Goal: Task Accomplishment & Management: Use online tool/utility

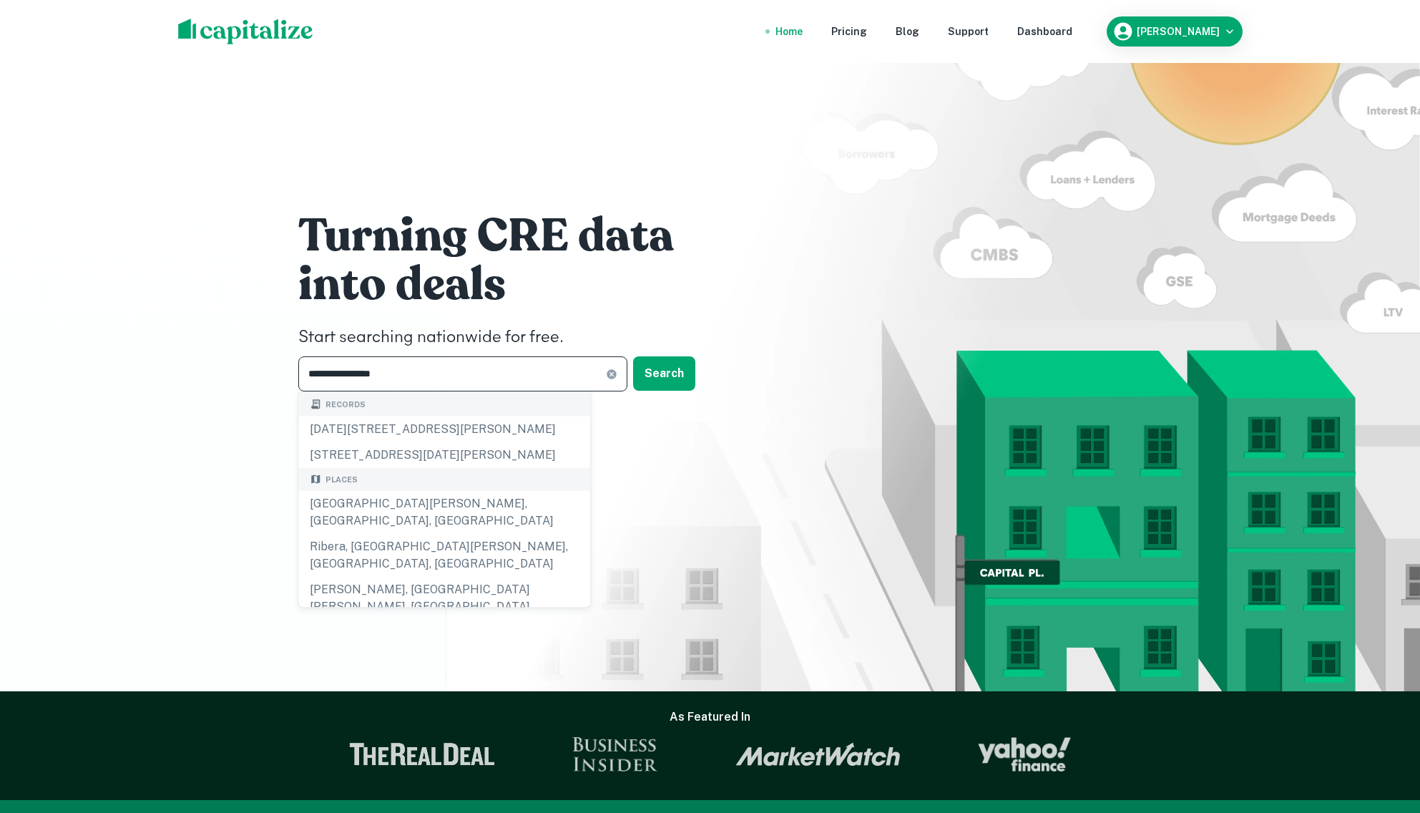
drag, startPoint x: 370, startPoint y: 373, endPoint x: 283, endPoint y: 367, distance: 86.8
click at [283, 367] on div "**********" at bounding box center [710, 305] width 859 height 610
drag, startPoint x: 466, startPoint y: 374, endPoint x: 273, endPoint y: 324, distance: 198.9
click at [279, 362] on div "**********" at bounding box center [710, 345] width 1420 height 691
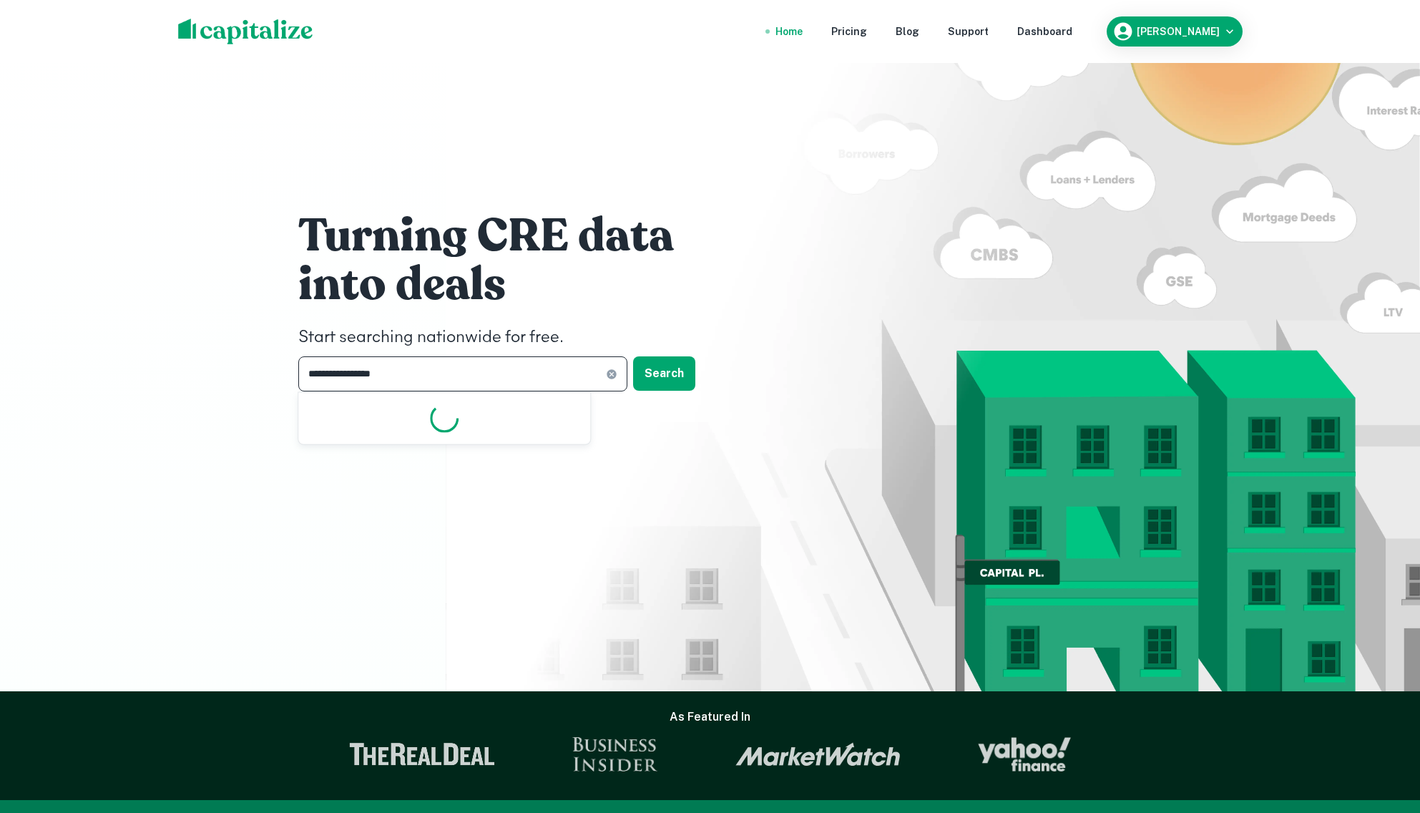
drag, startPoint x: 421, startPoint y: 379, endPoint x: 234, endPoint y: 369, distance: 187.0
click at [234, 369] on div "**********" at bounding box center [710, 345] width 1420 height 691
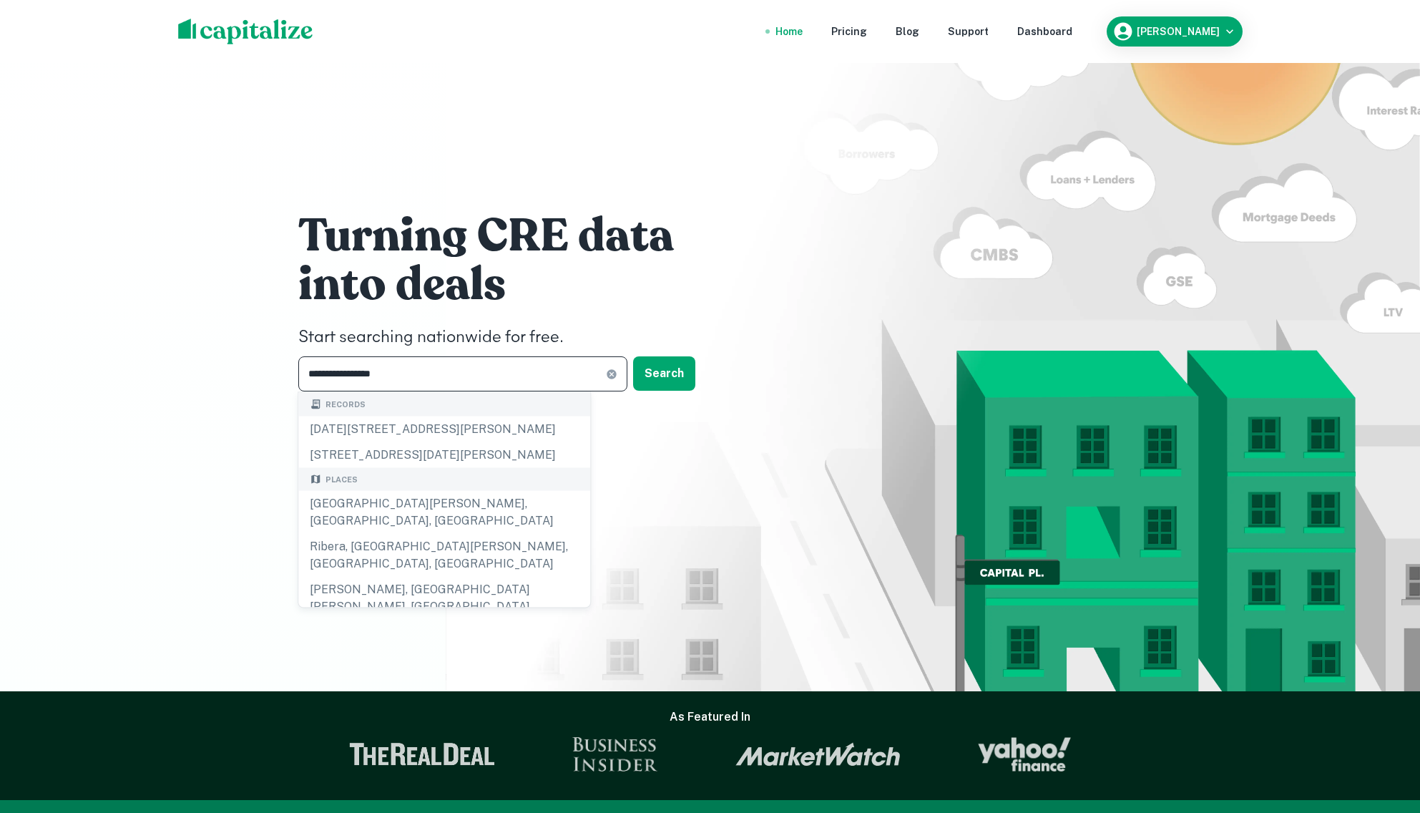
drag, startPoint x: 414, startPoint y: 373, endPoint x: 297, endPoint y: 366, distance: 116.9
click at [297, 366] on div "**********" at bounding box center [710, 305] width 859 height 610
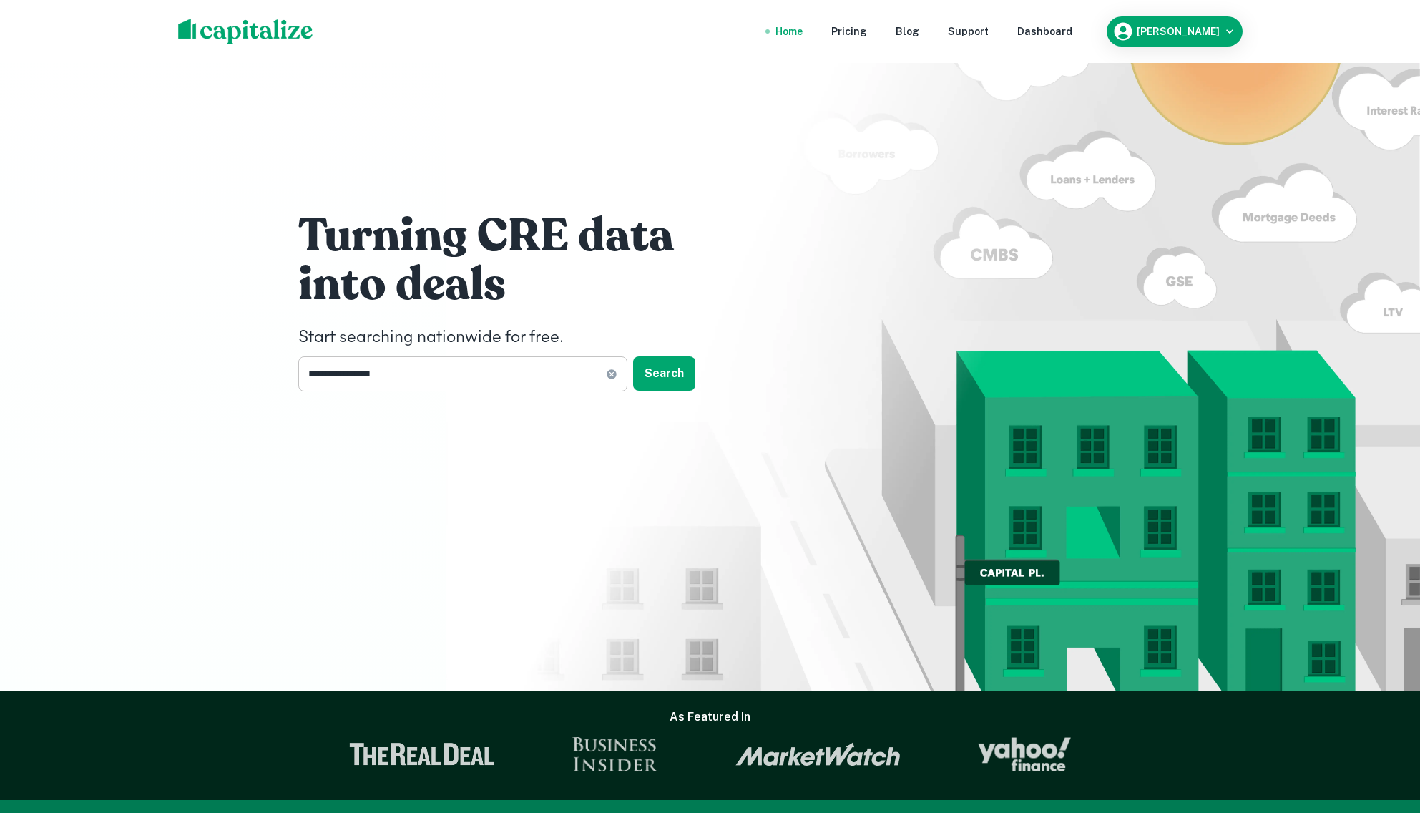
click at [460, 374] on input "**********" at bounding box center [452, 373] width 308 height 35
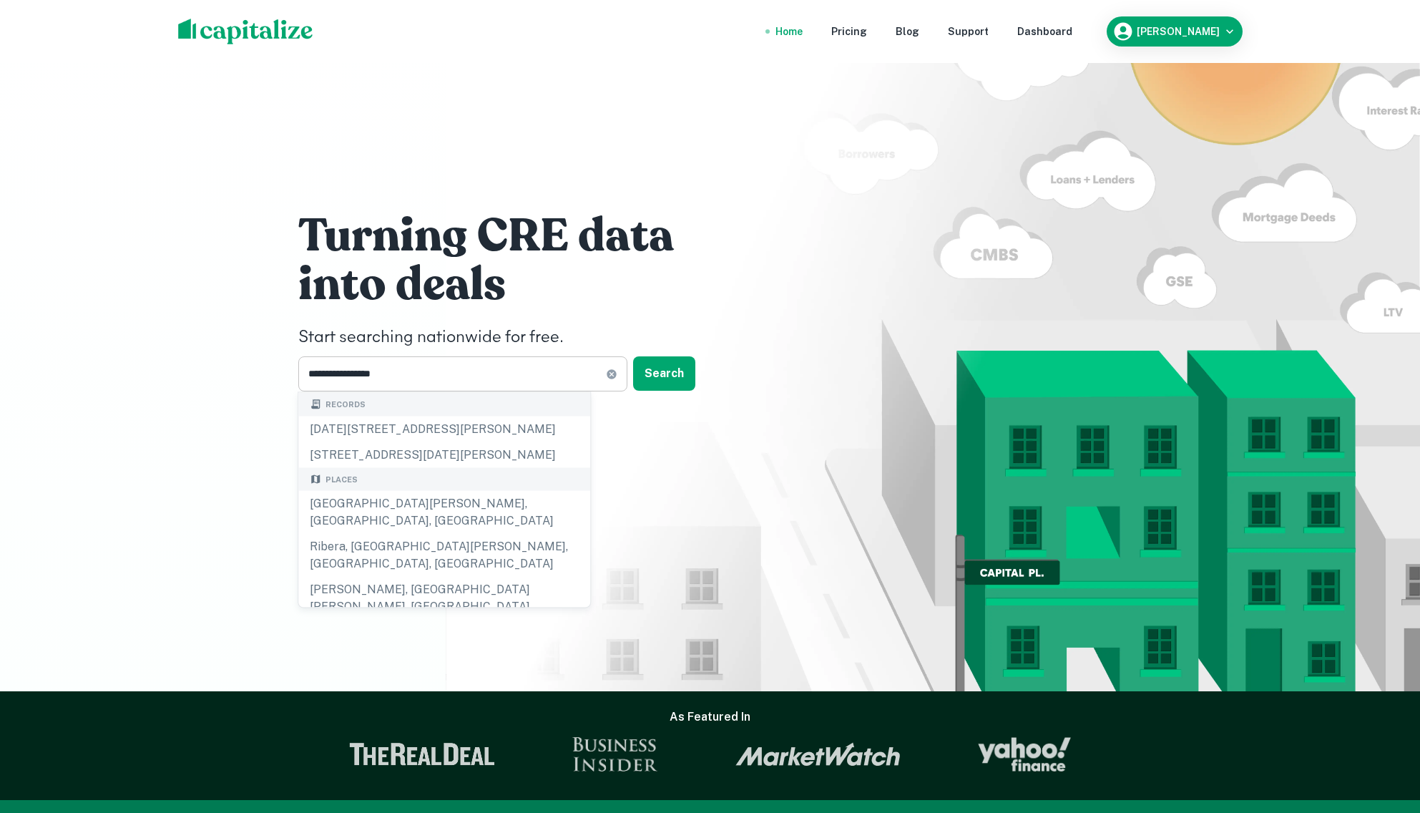
click at [612, 374] on icon at bounding box center [611, 373] width 9 height 9
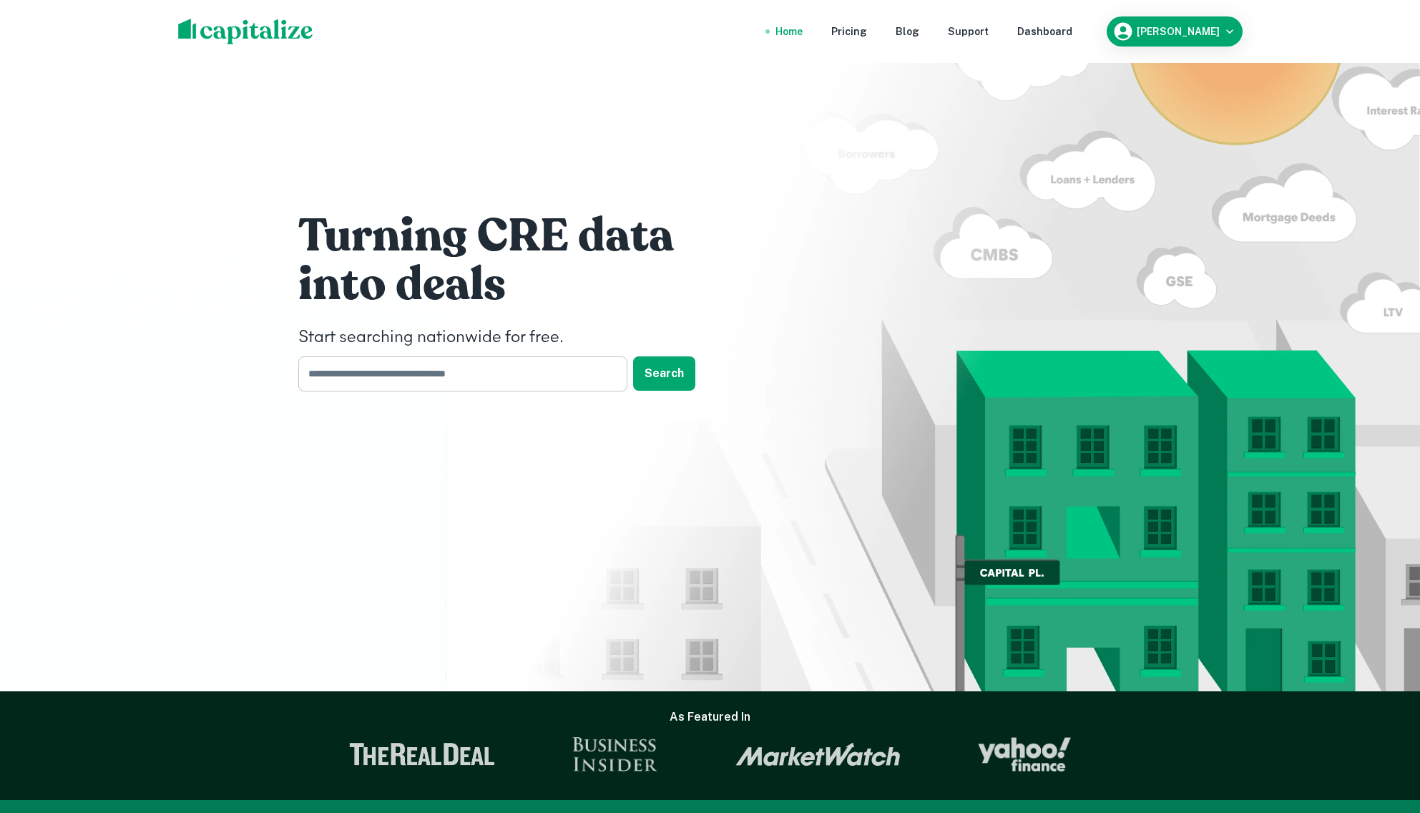
click at [356, 370] on input "text" at bounding box center [457, 373] width 319 height 35
type input "**********"
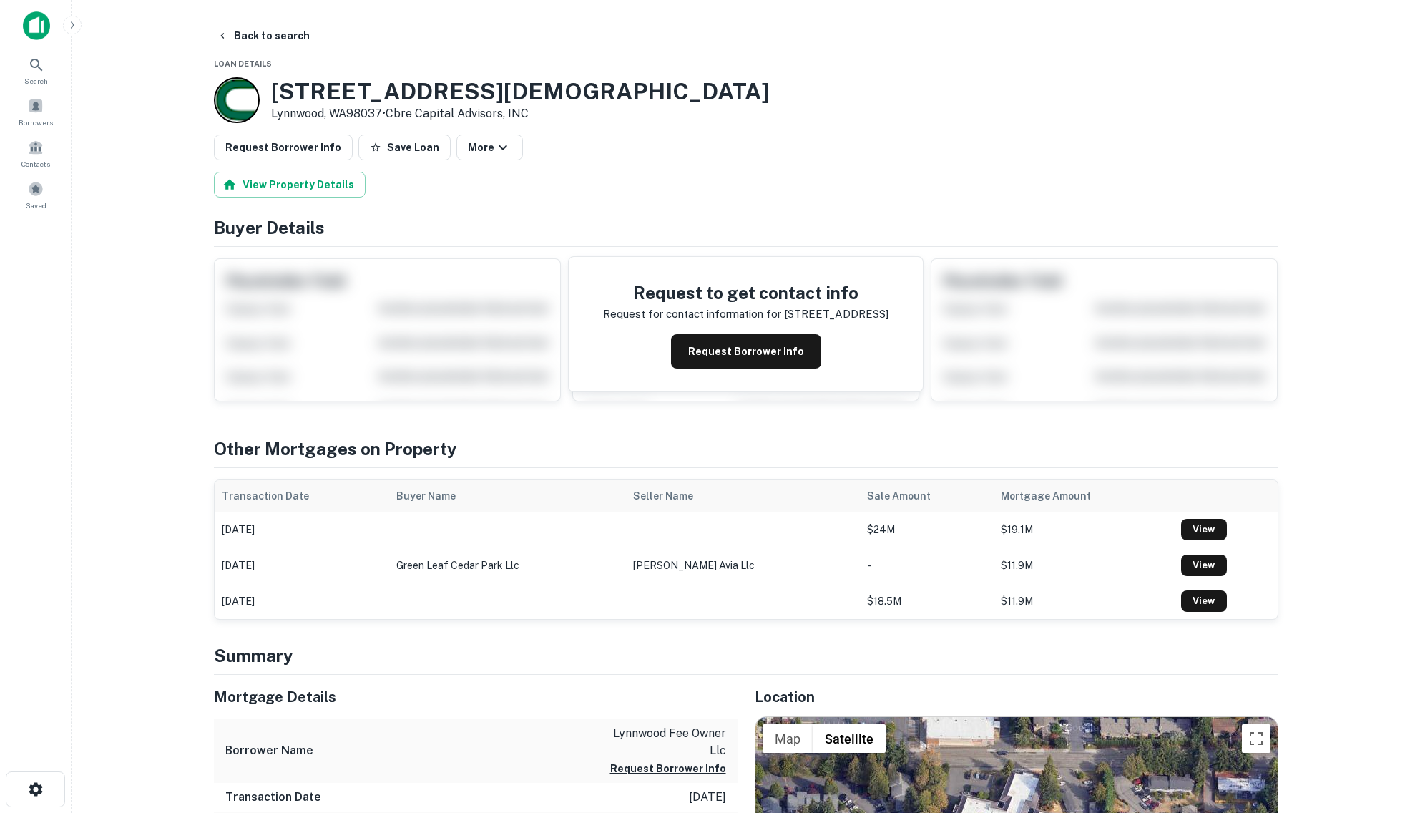
click at [234, 100] on div at bounding box center [237, 100] width 46 height 46
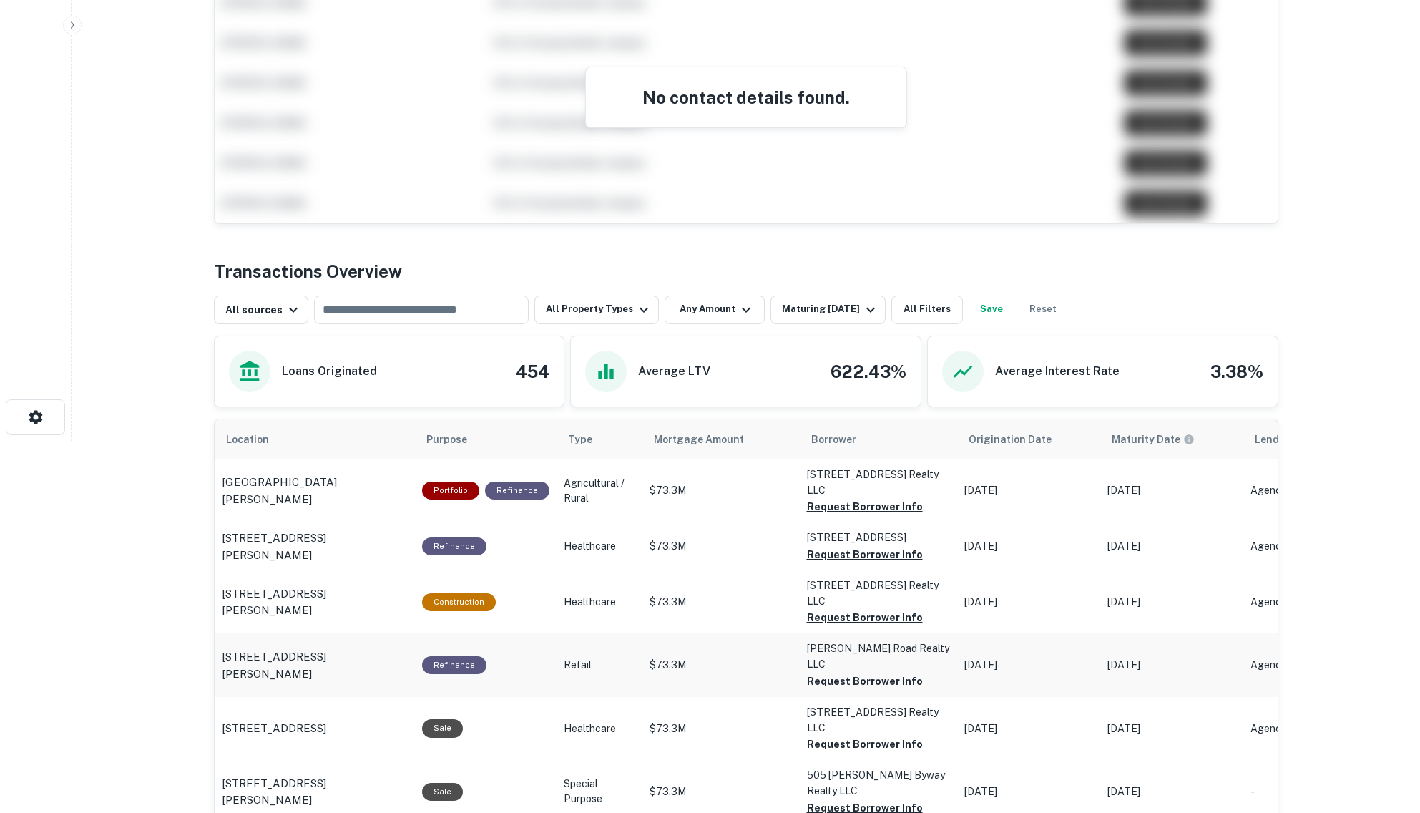
scroll to position [268, 0]
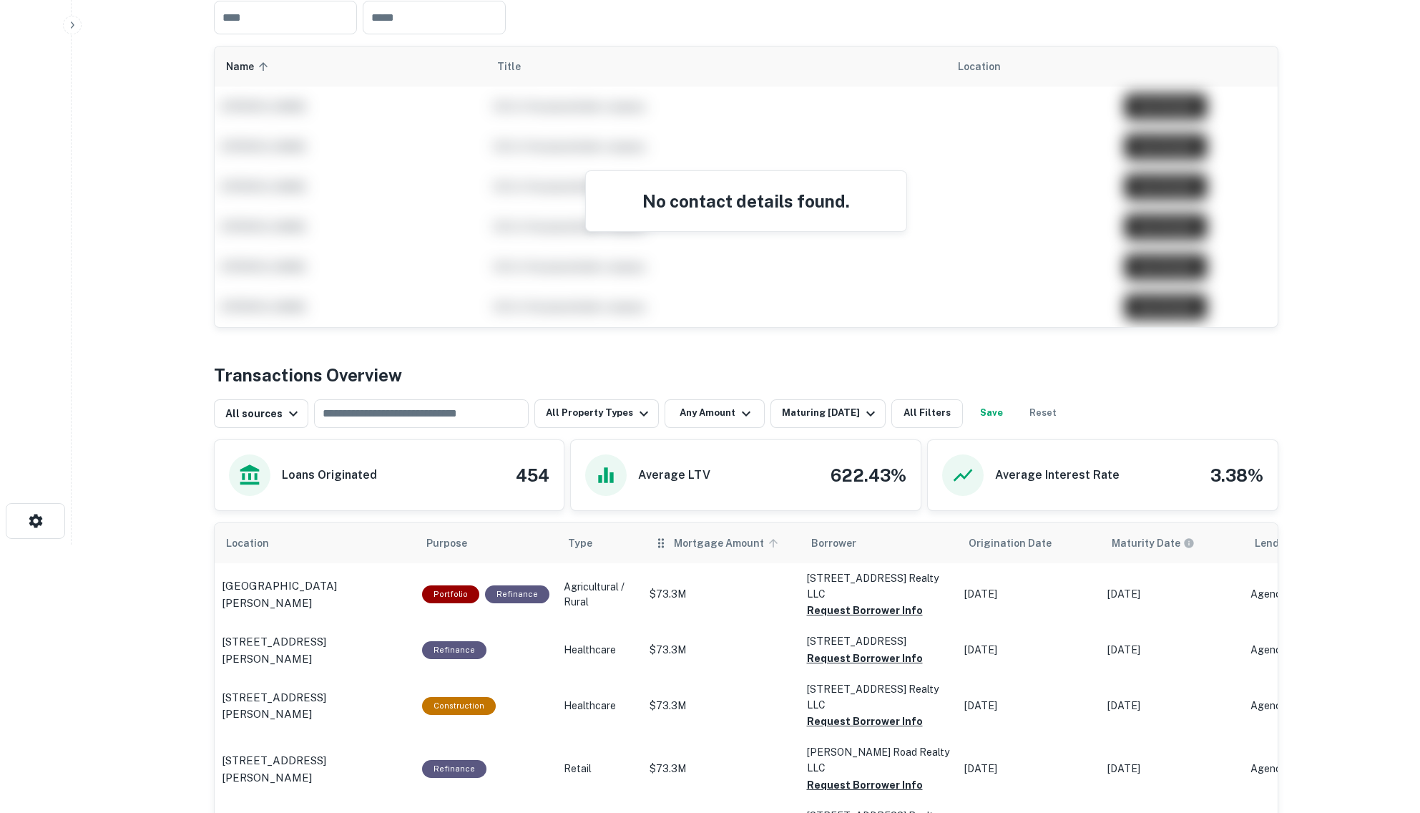
click at [699, 545] on span "Mortgage Amount" at bounding box center [728, 543] width 109 height 17
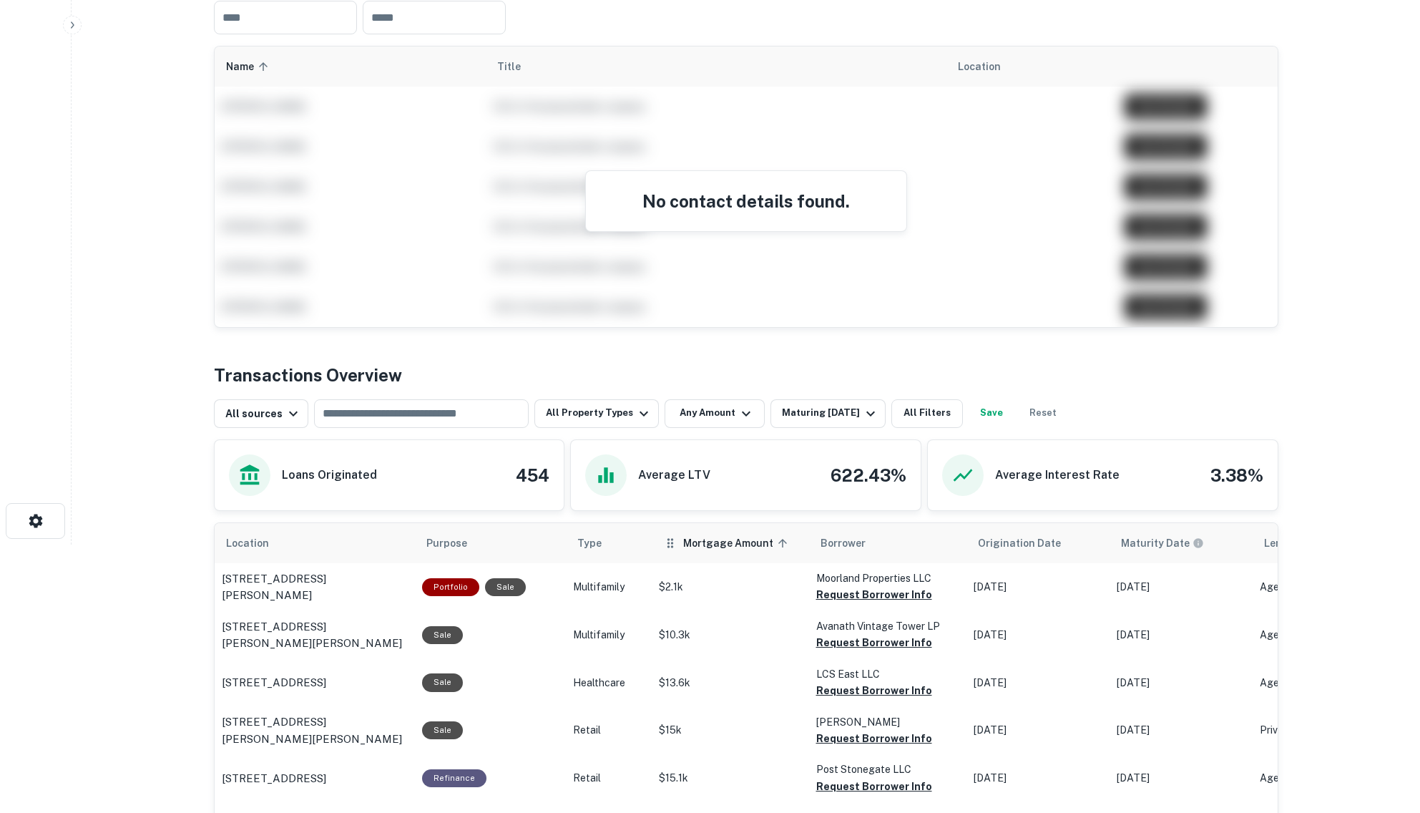
click at [698, 539] on span "Mortgage Amount sorted ascending" at bounding box center [737, 543] width 109 height 17
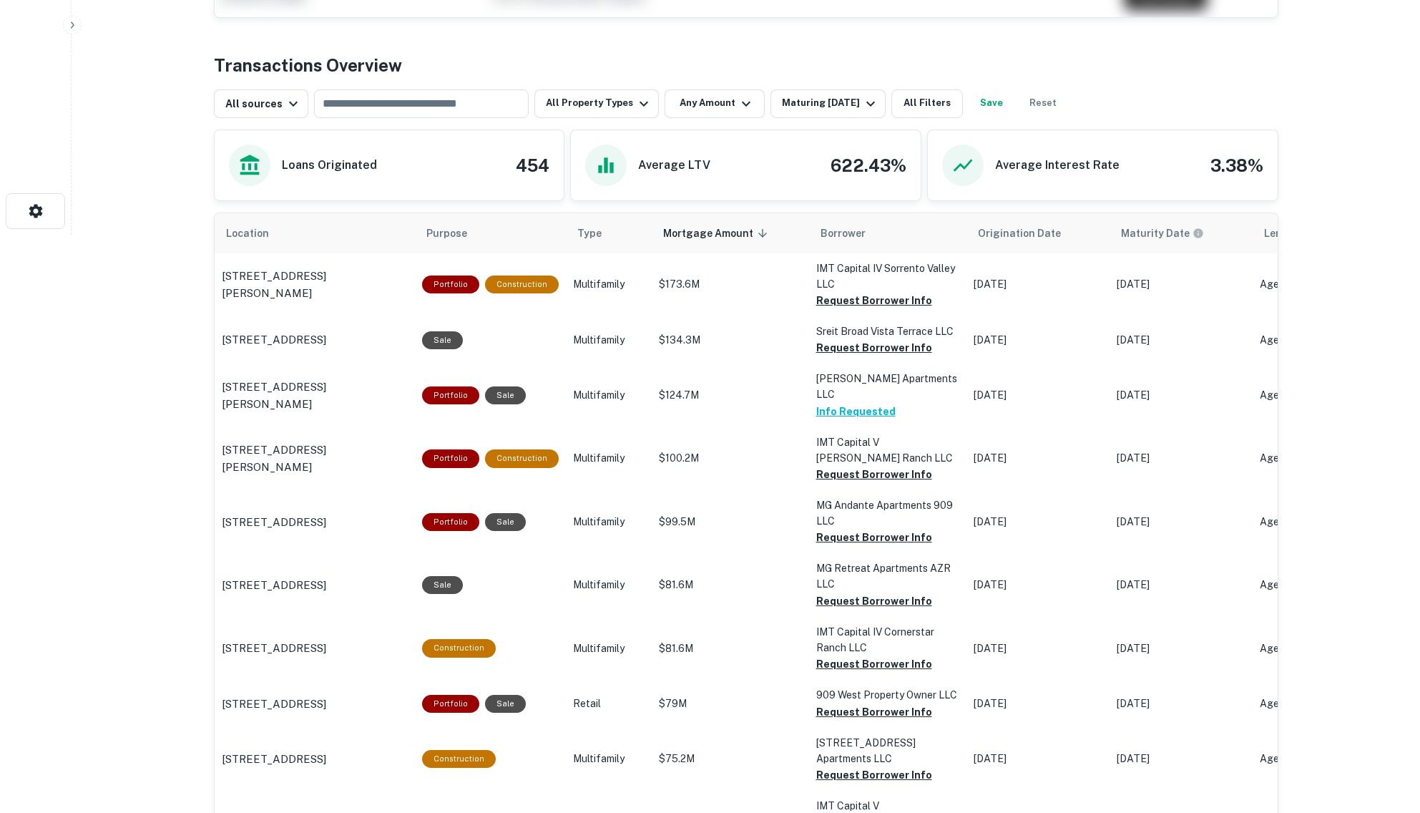
scroll to position [626, 0]
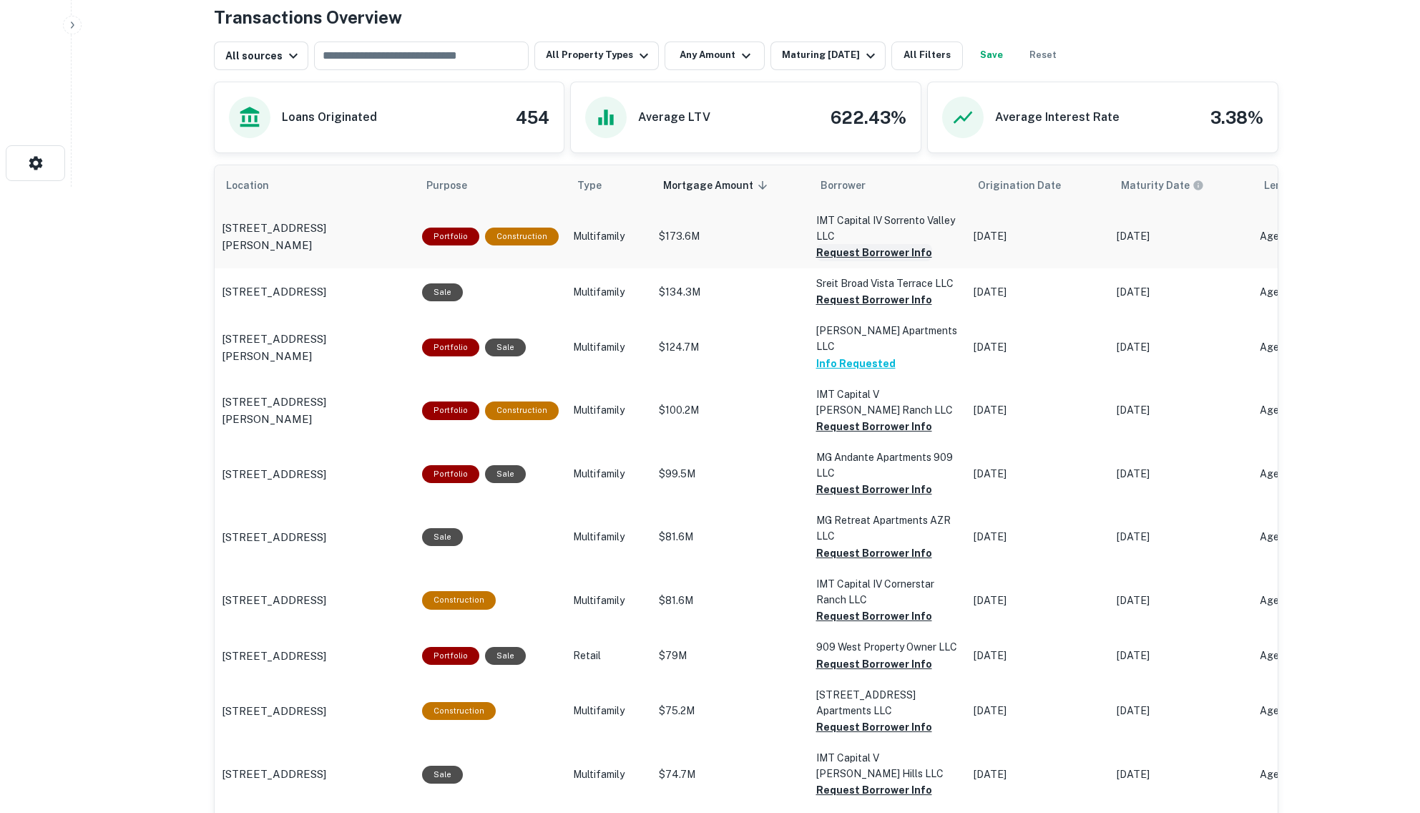
click at [889, 252] on button "Request Borrower Info" at bounding box center [874, 252] width 116 height 17
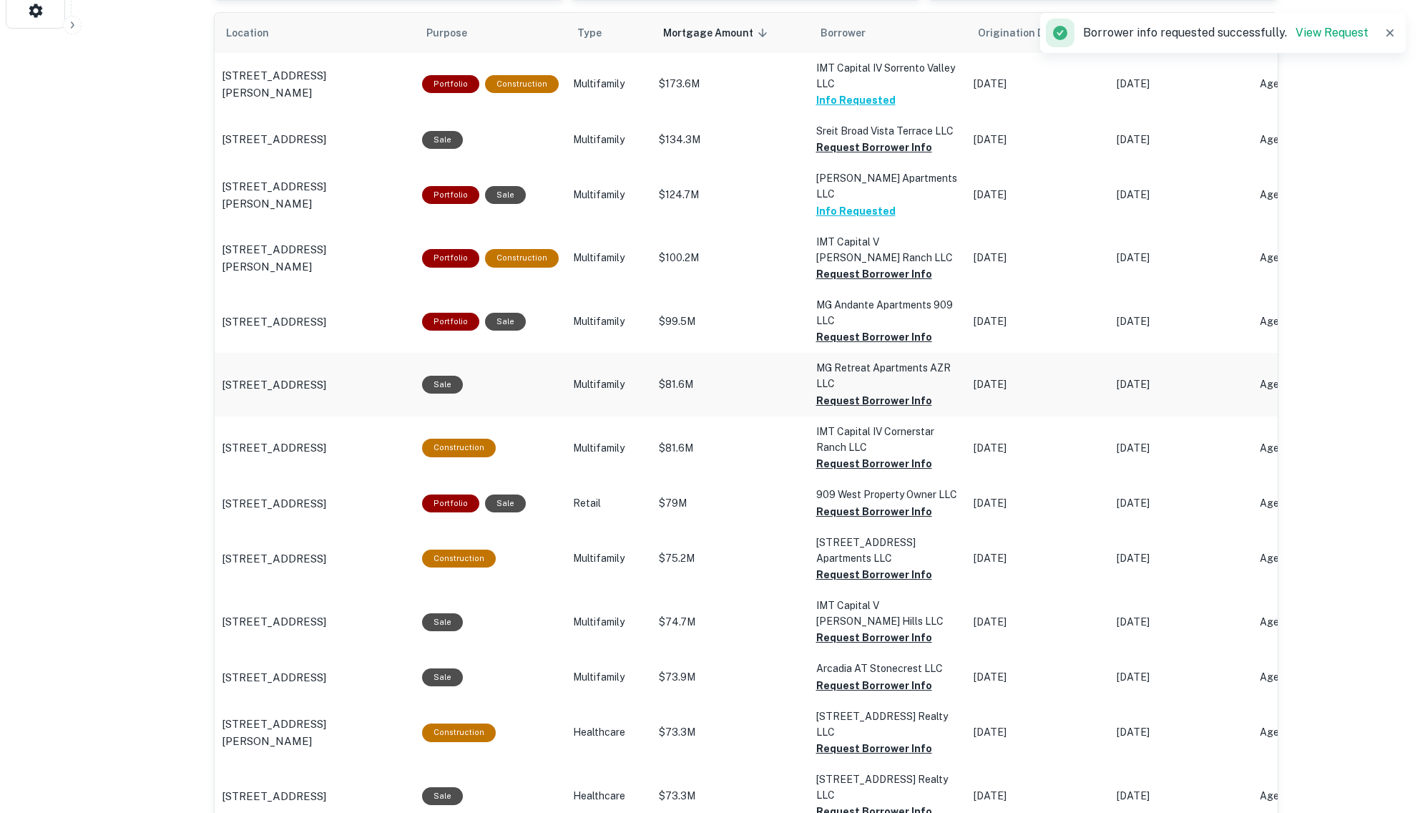
scroll to position [805, 0]
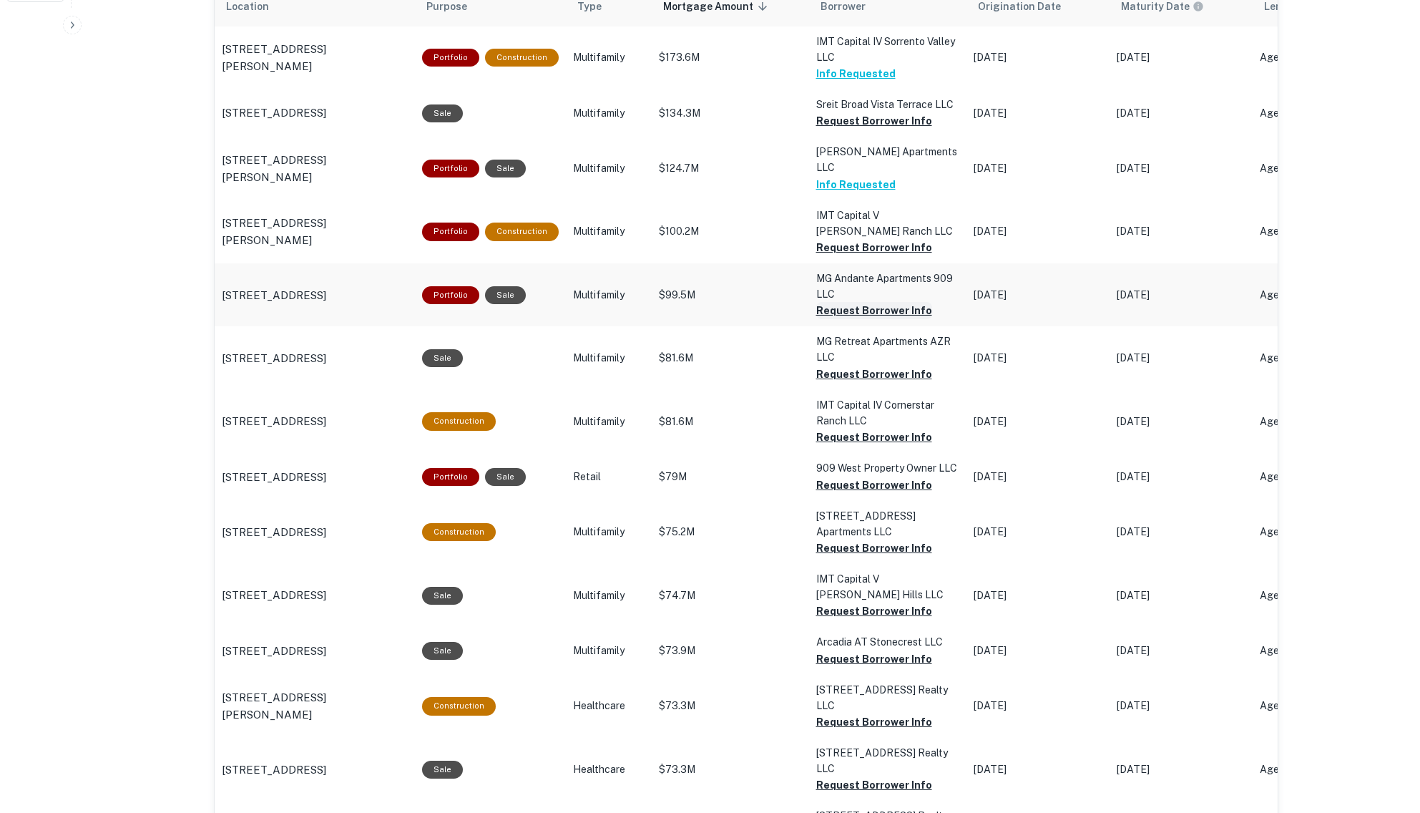
click at [866, 130] on button "Request Borrower Info" at bounding box center [874, 120] width 116 height 17
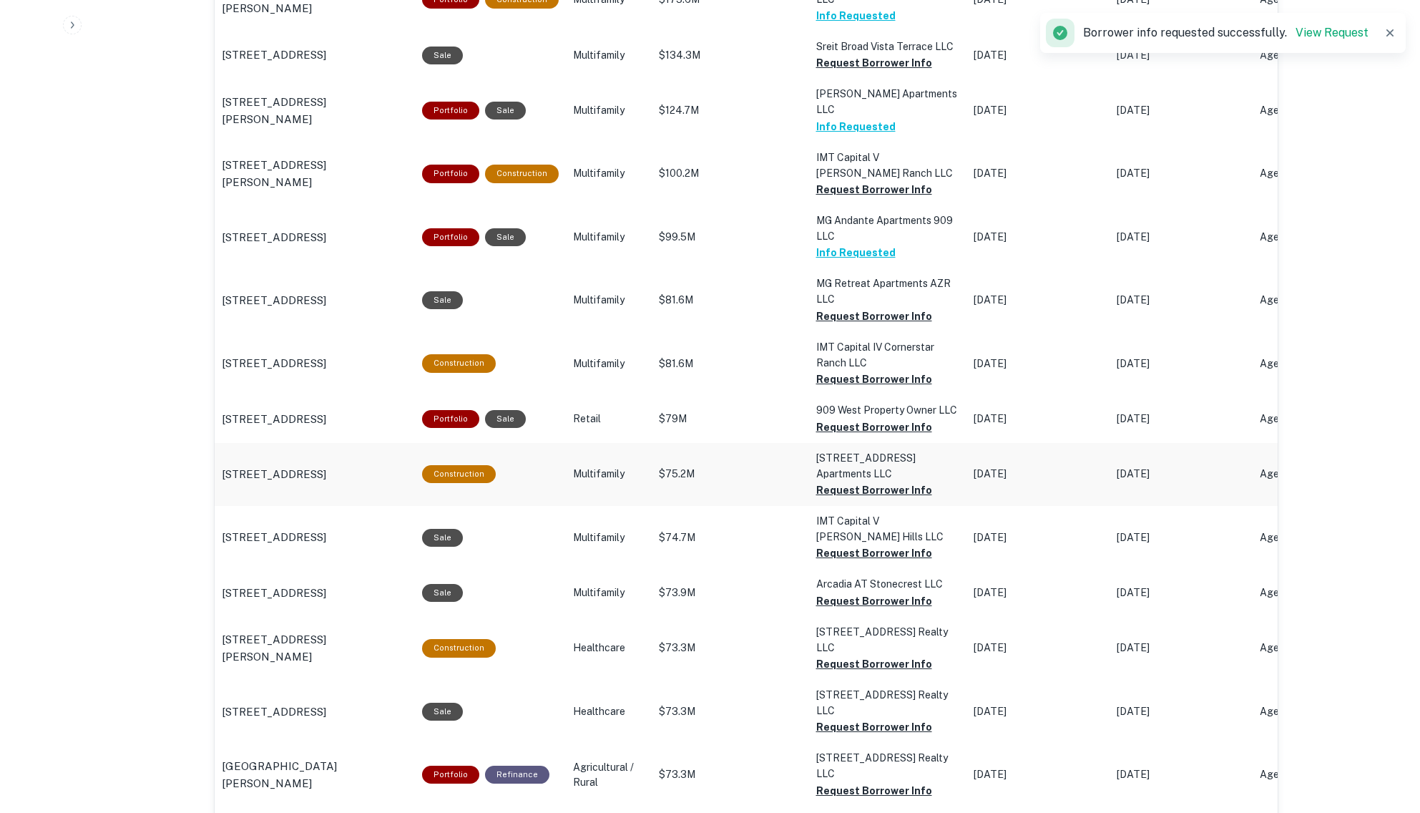
scroll to position [894, 0]
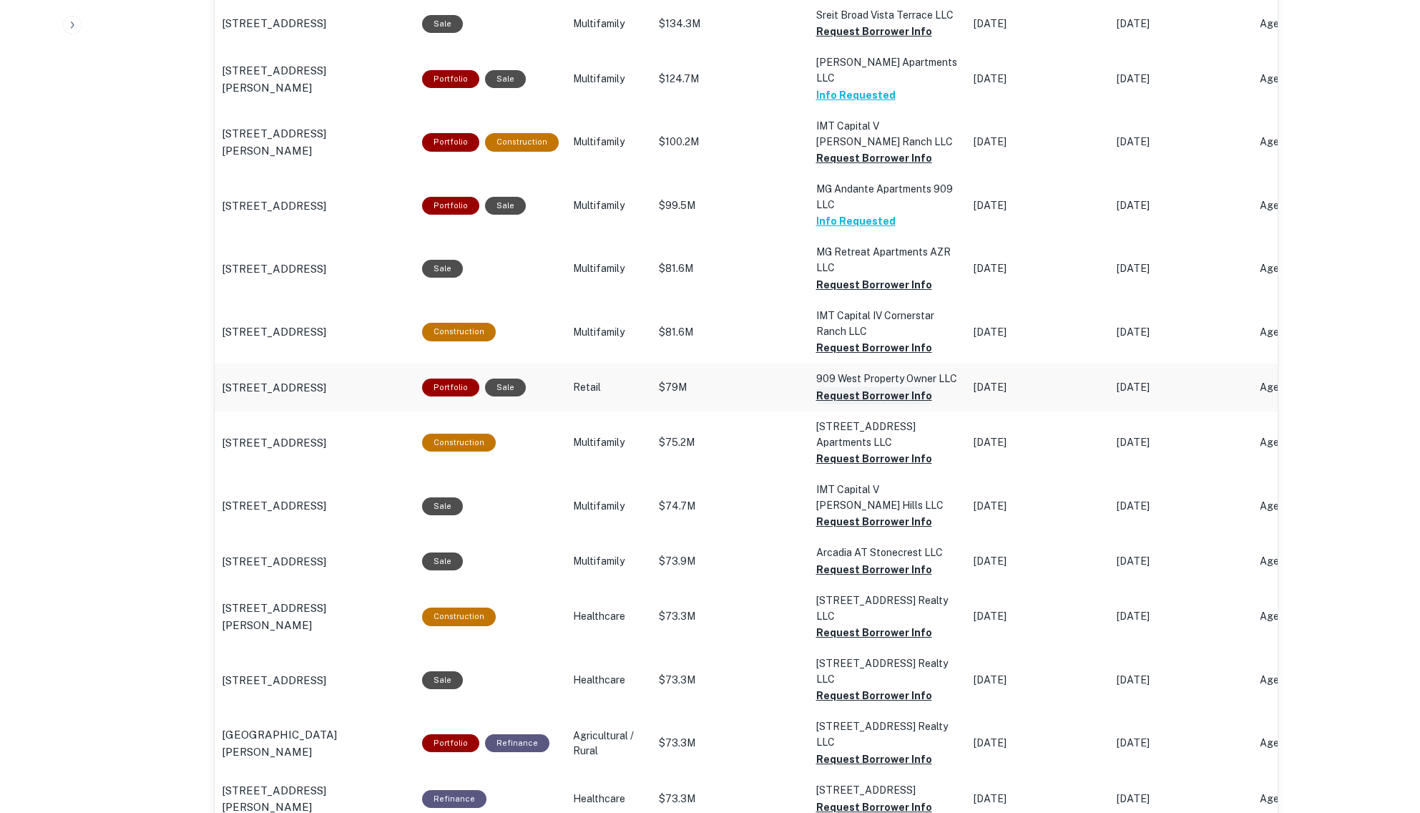
click at [888, 40] on button "Request Borrower Info" at bounding box center [874, 31] width 116 height 17
click at [859, 40] on button "Request Borrower Info" at bounding box center [874, 31] width 116 height 17
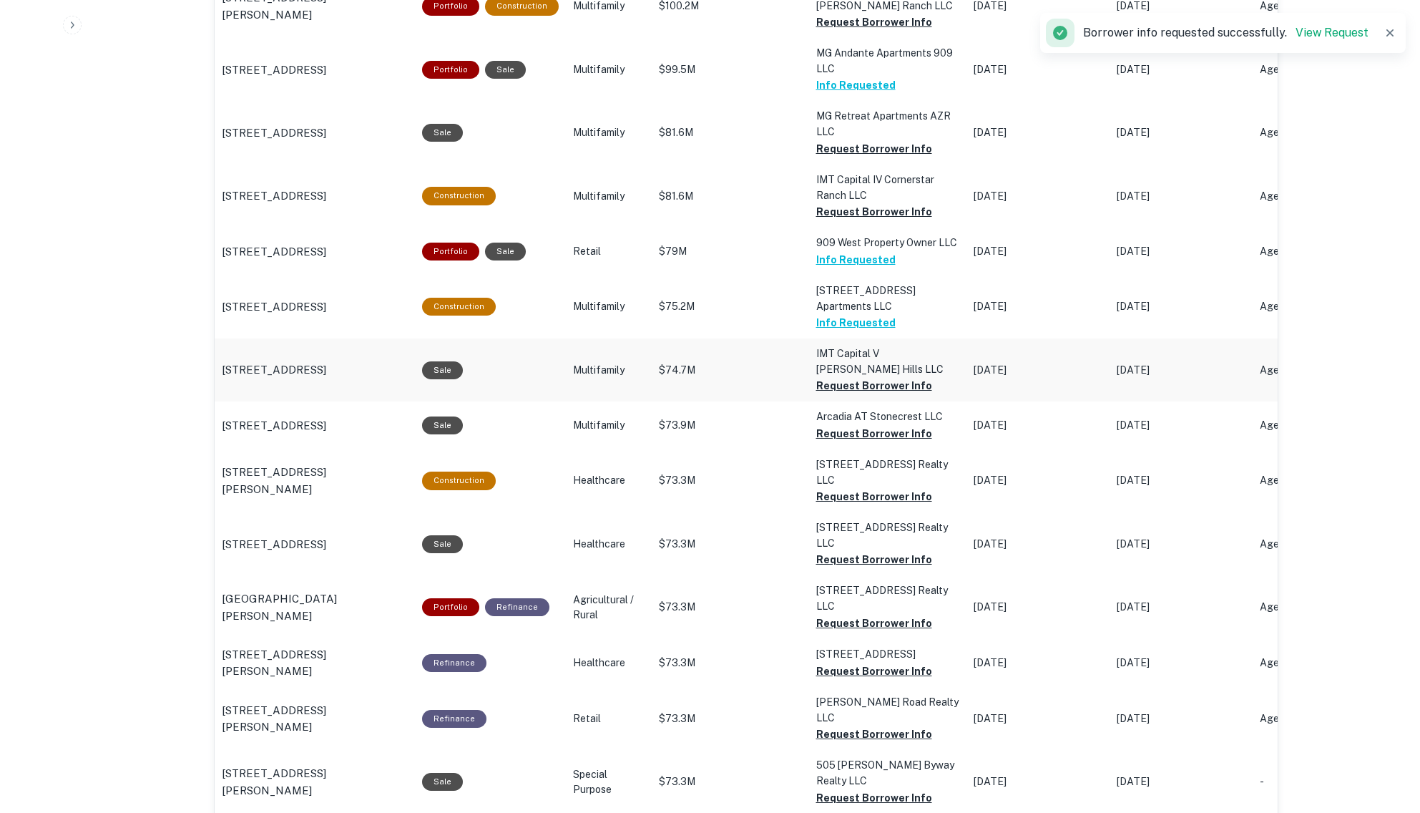
scroll to position [1073, 0]
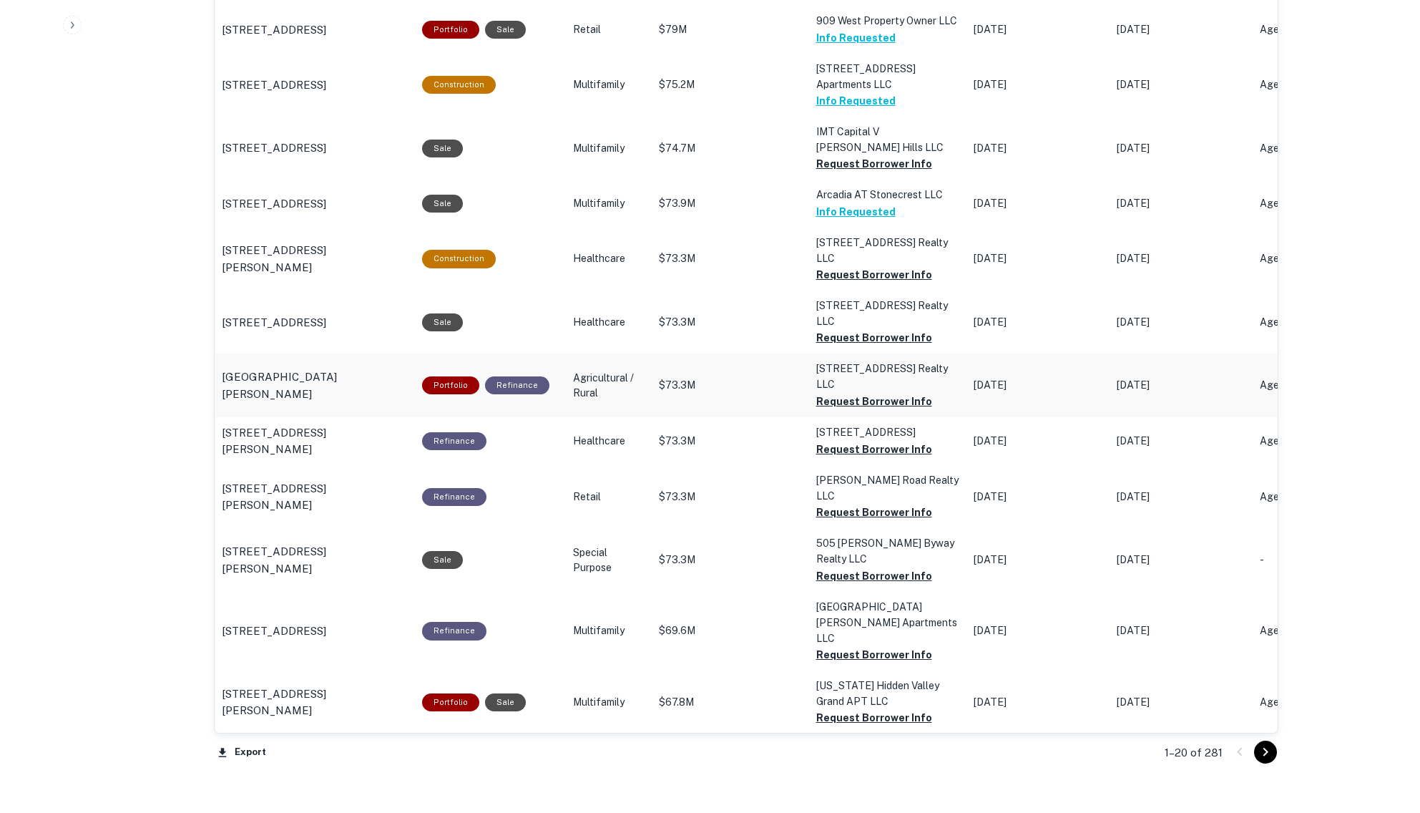
scroll to position [1342, 0]
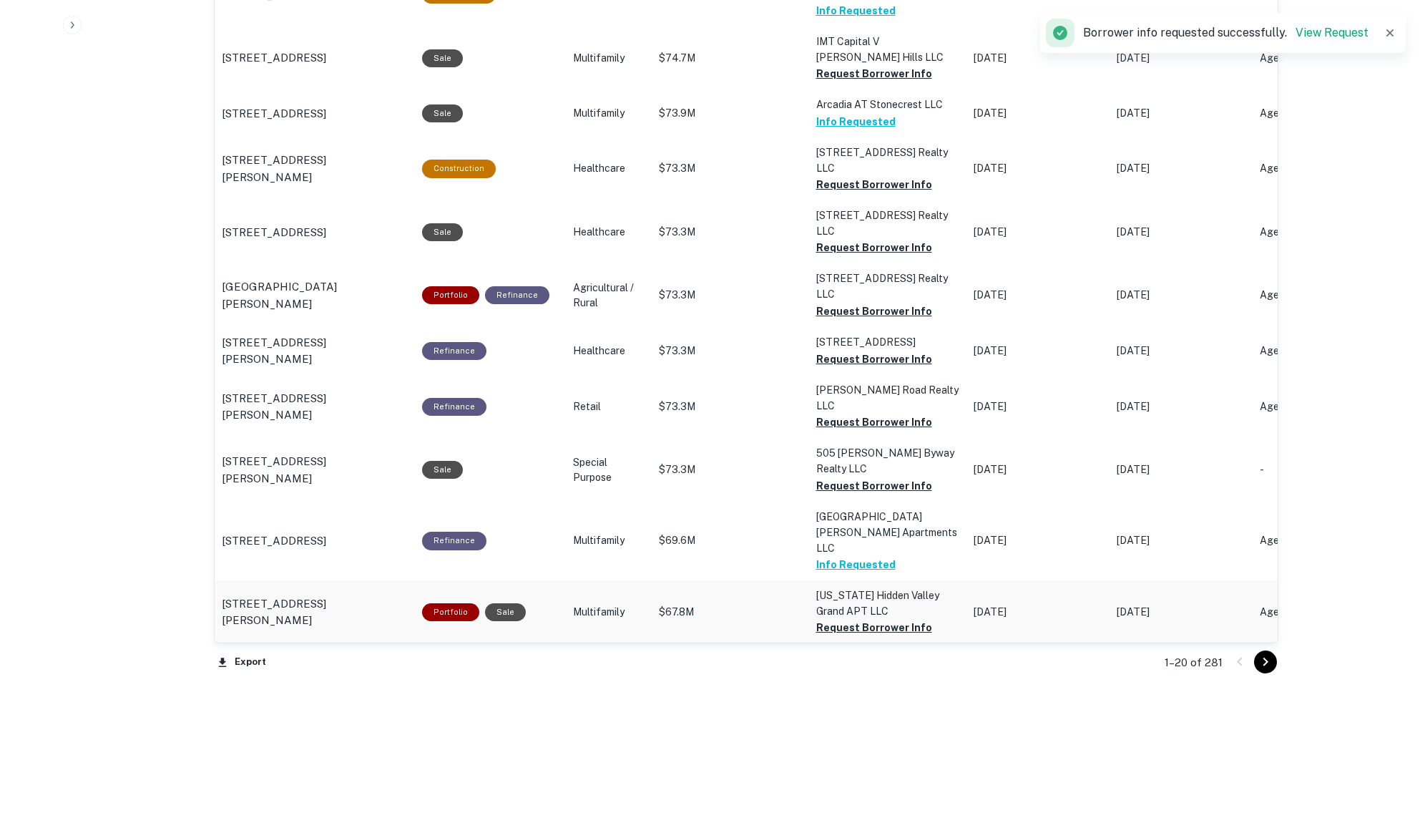
scroll to position [1349, 0]
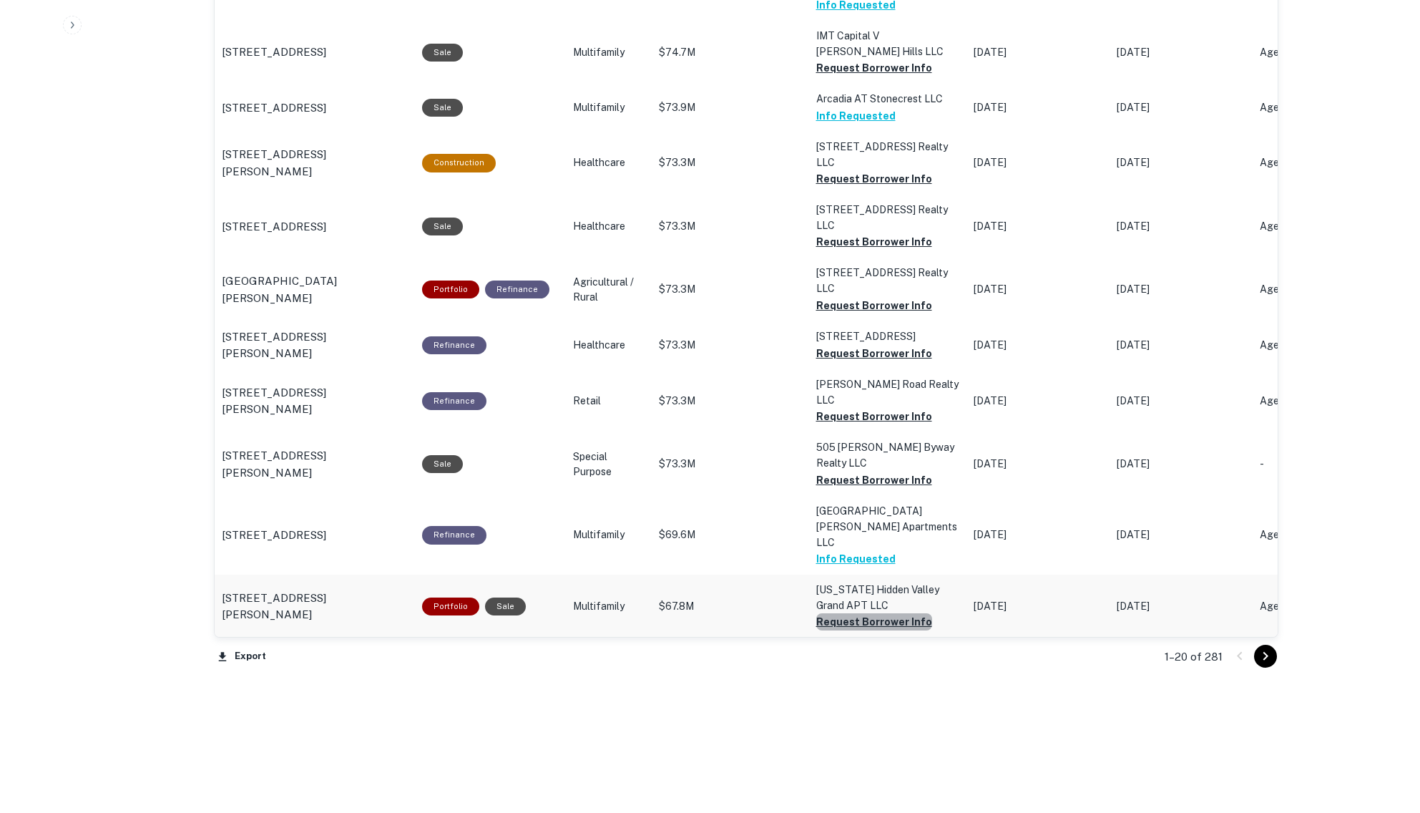
click at [1263, 658] on icon "Go to next page" at bounding box center [1265, 656] width 17 height 17
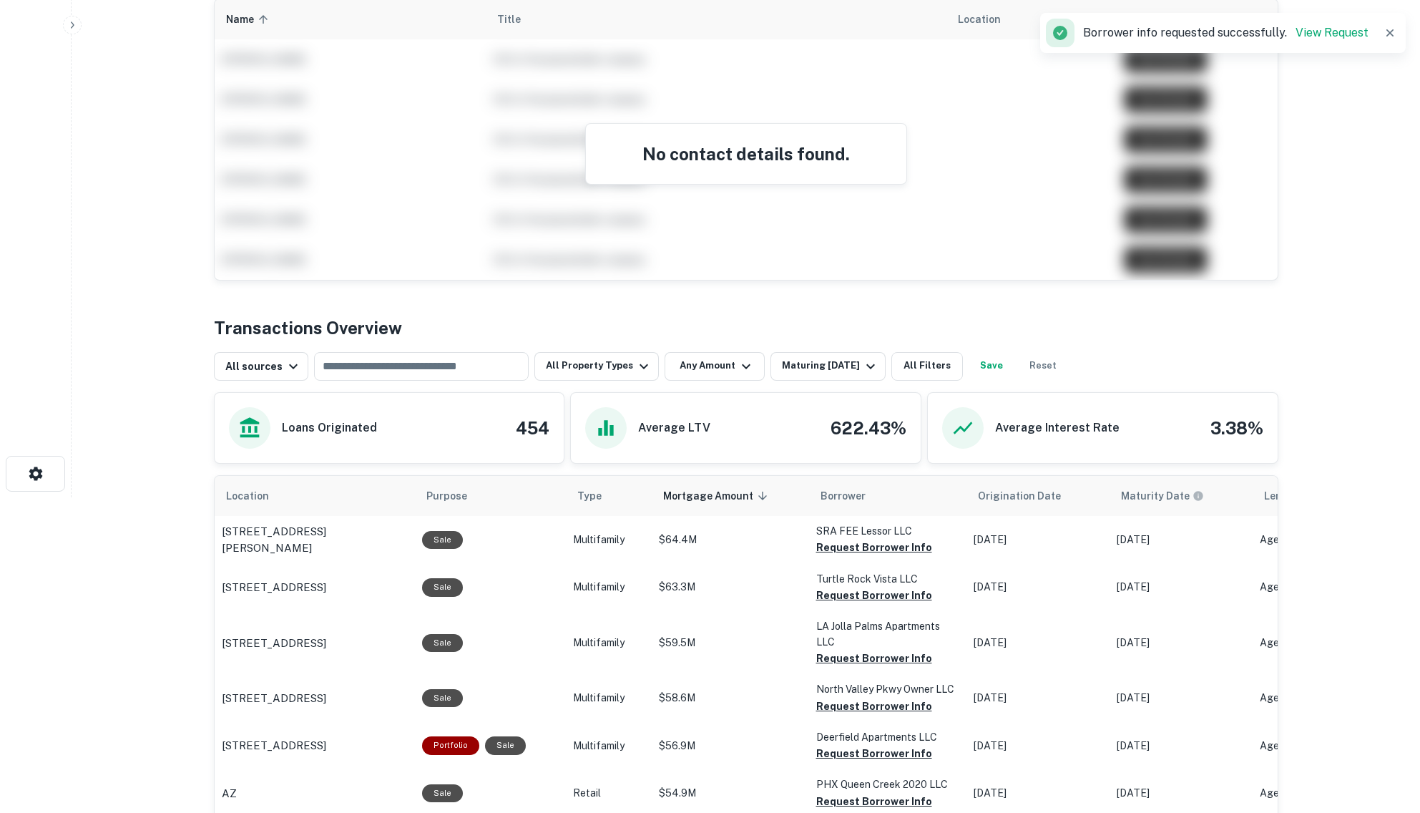
scroll to position [526, 0]
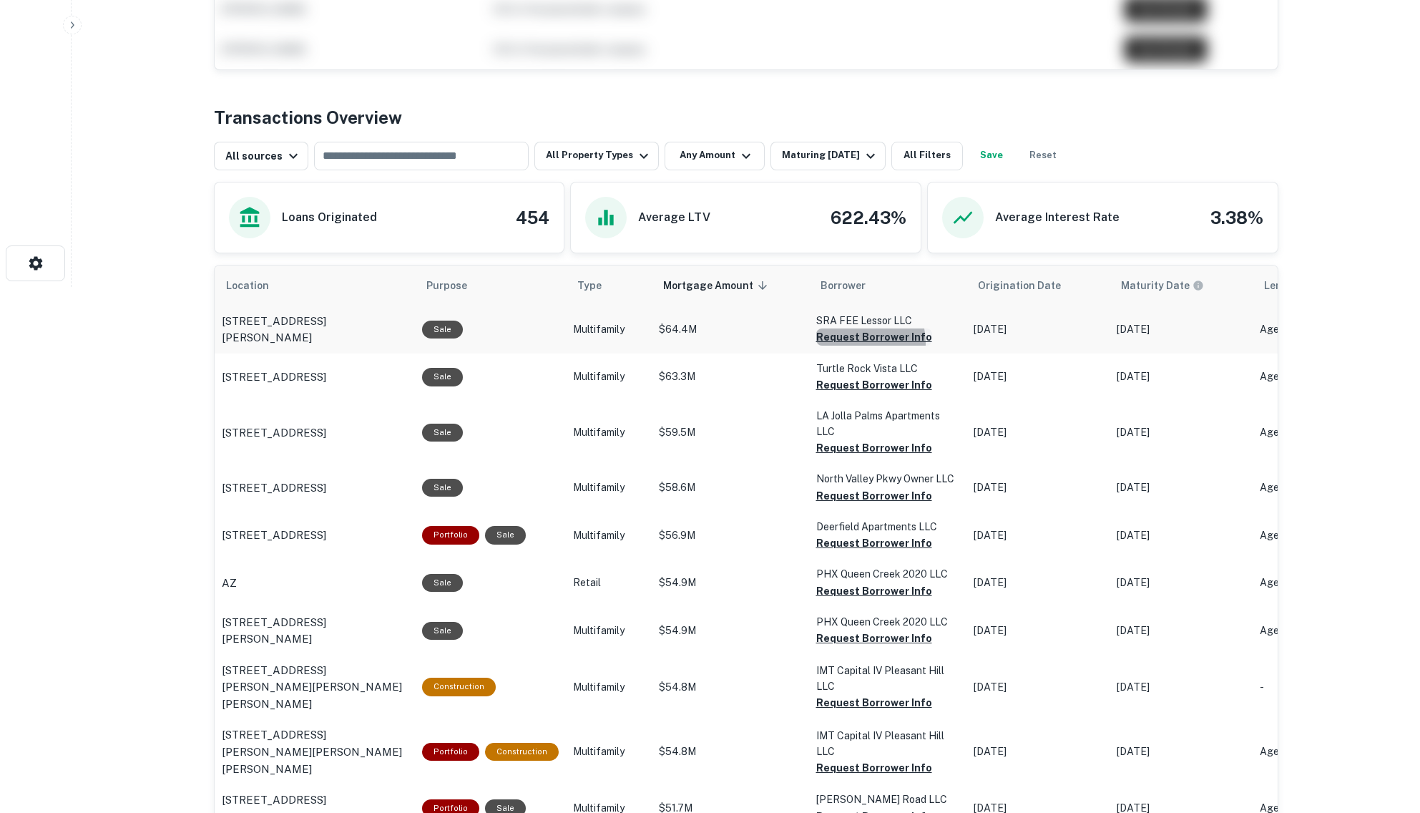
click at [846, 343] on button "Request Borrower Info" at bounding box center [874, 336] width 116 height 17
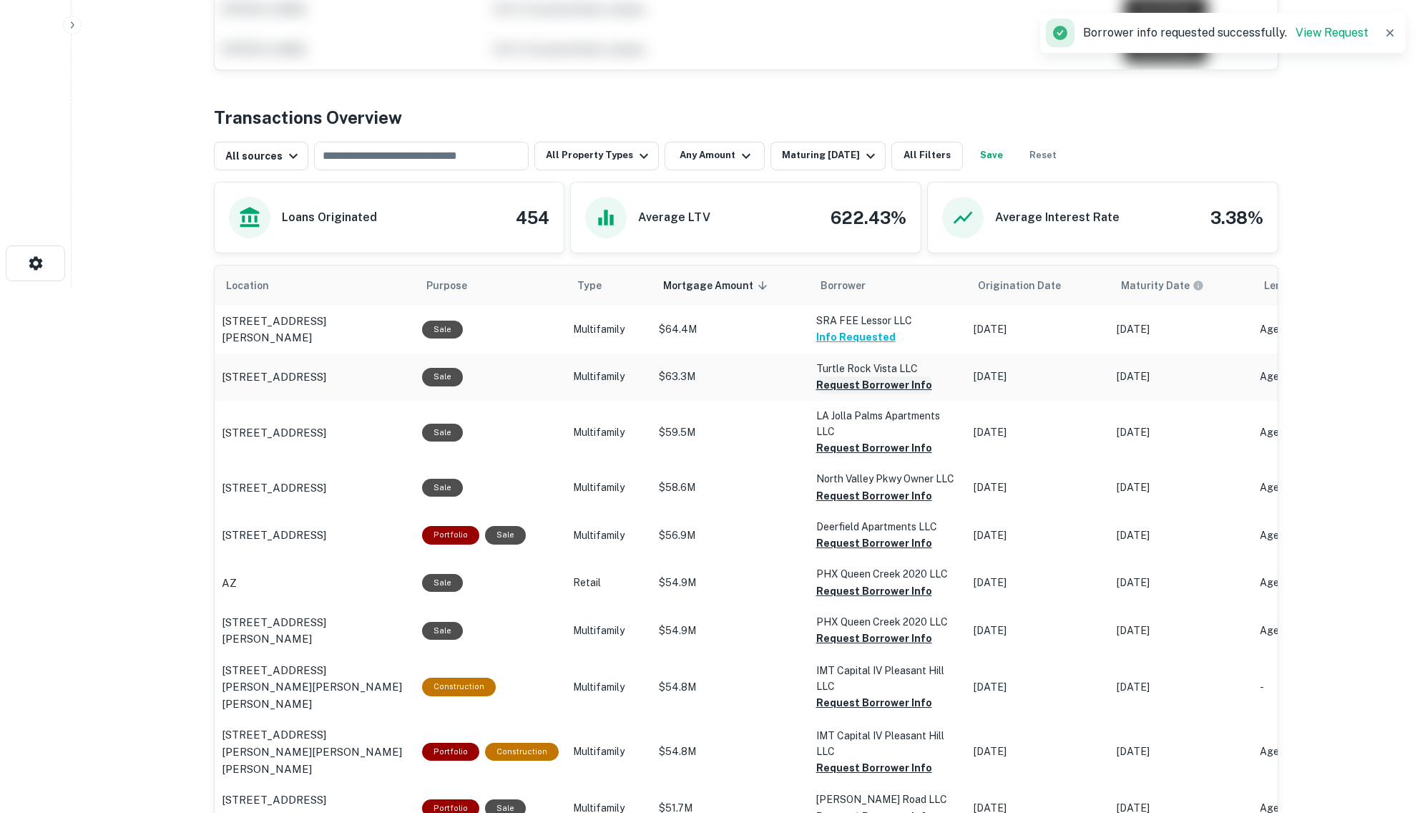
click at [844, 385] on button "Request Borrower Info" at bounding box center [874, 384] width 116 height 17
click at [856, 447] on button "Request Borrower Info" at bounding box center [874, 447] width 116 height 17
click at [859, 494] on button "Request Borrower Info" at bounding box center [874, 495] width 116 height 17
click at [869, 542] on button "Request Borrower Info" at bounding box center [874, 543] width 116 height 17
click at [872, 589] on button "Request Borrower Info" at bounding box center [874, 590] width 116 height 17
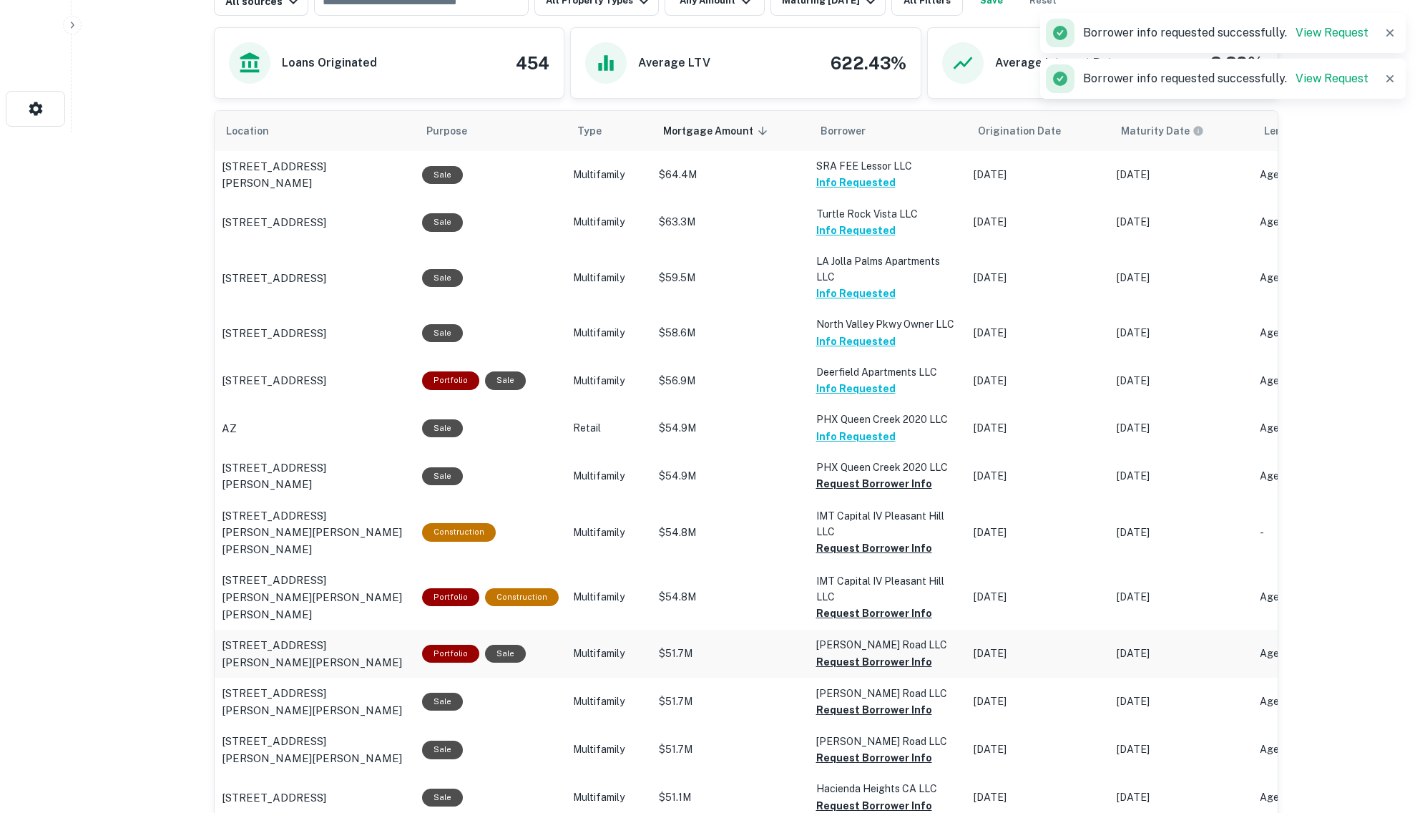
scroll to position [705, 0]
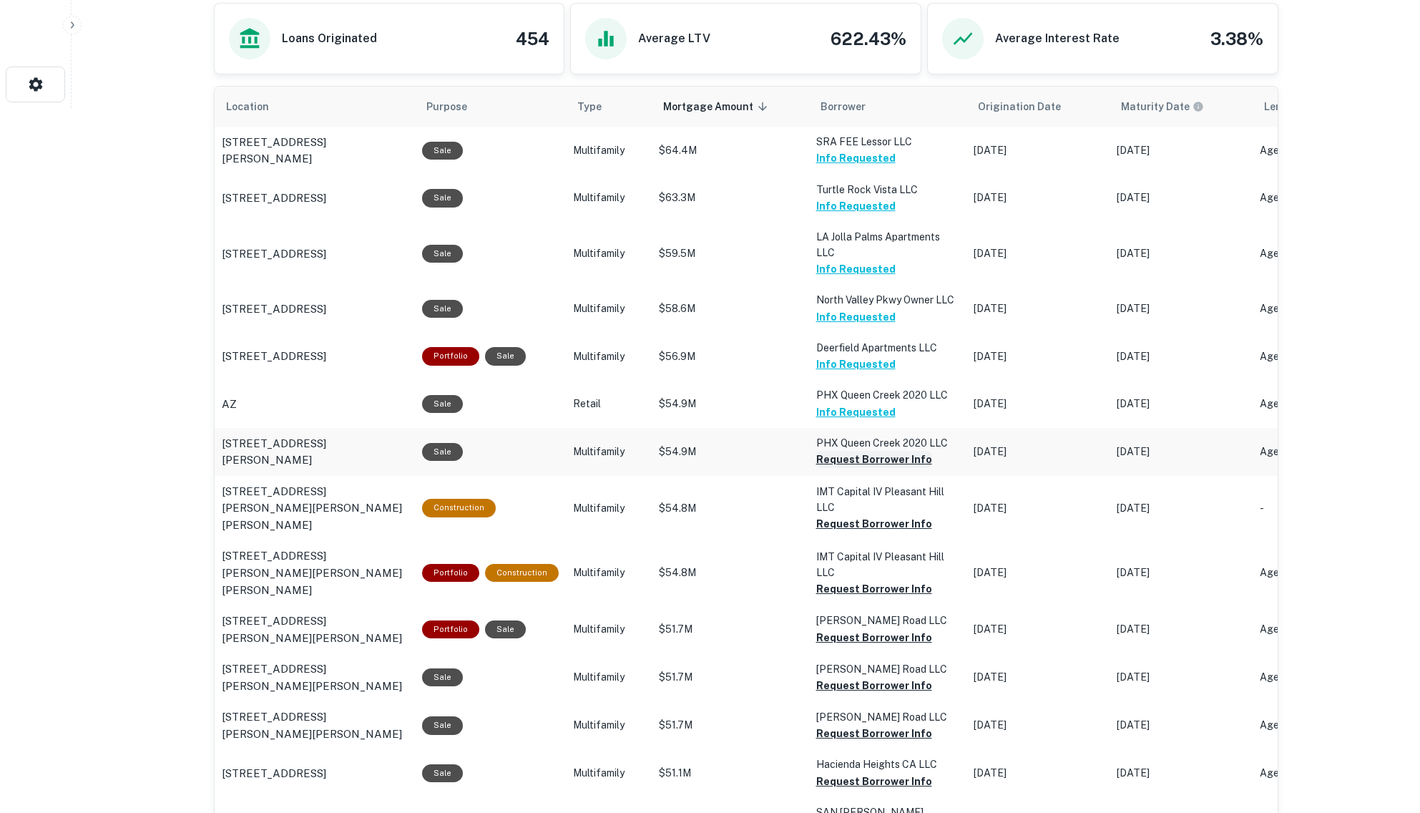
click at [859, 458] on button "Request Borrower Info" at bounding box center [874, 459] width 116 height 17
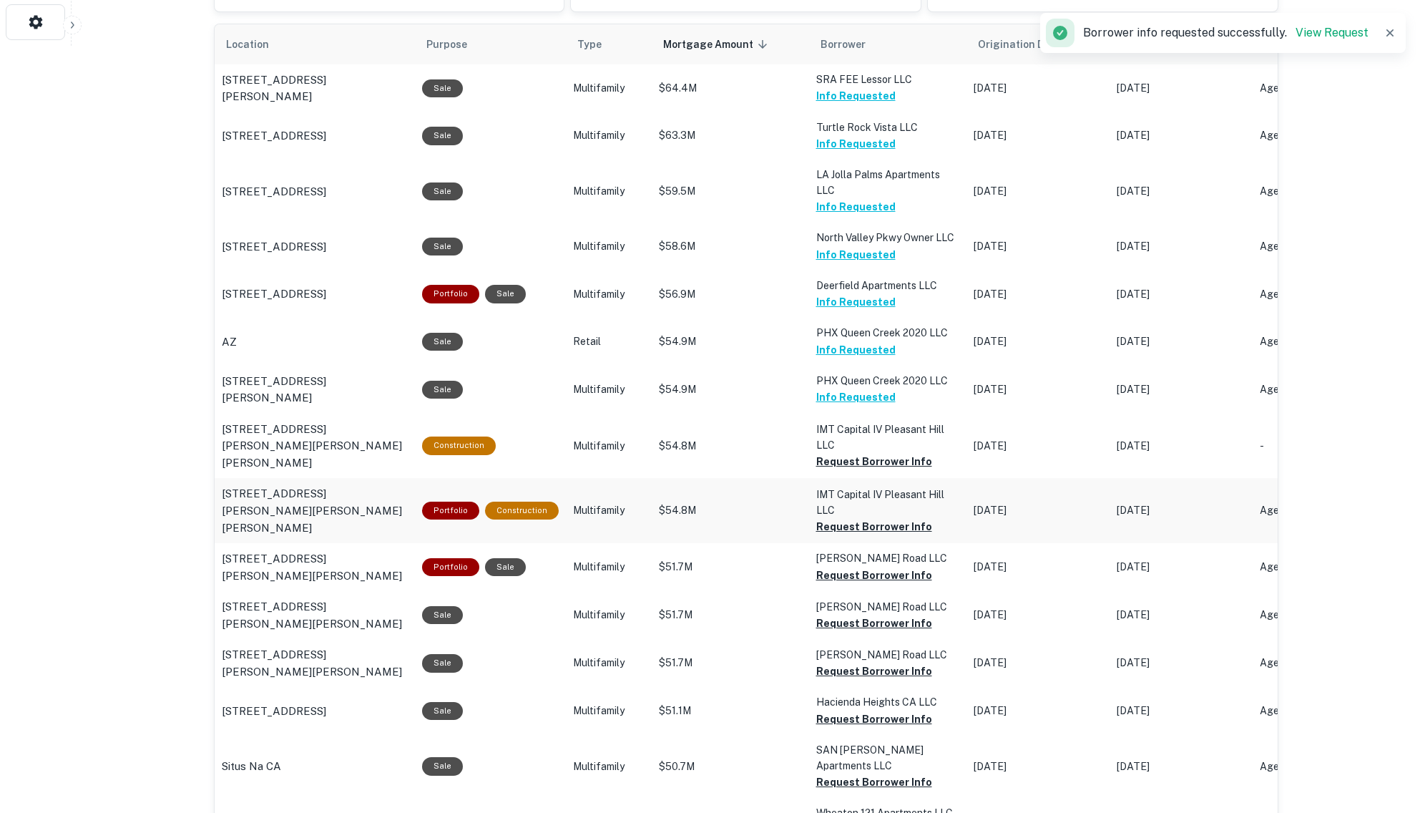
scroll to position [794, 0]
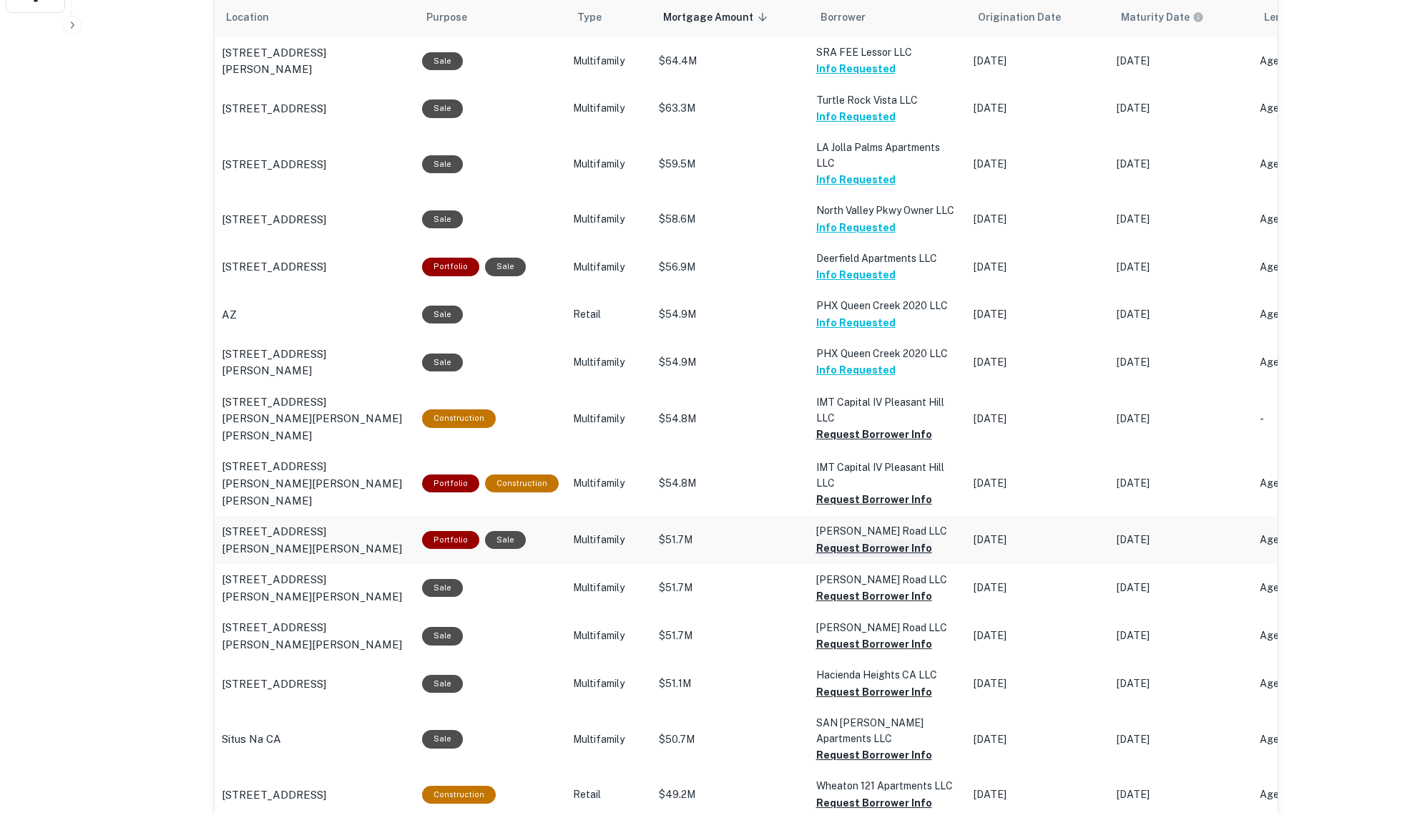
click at [859, 443] on button "Request Borrower Info" at bounding box center [874, 434] width 116 height 17
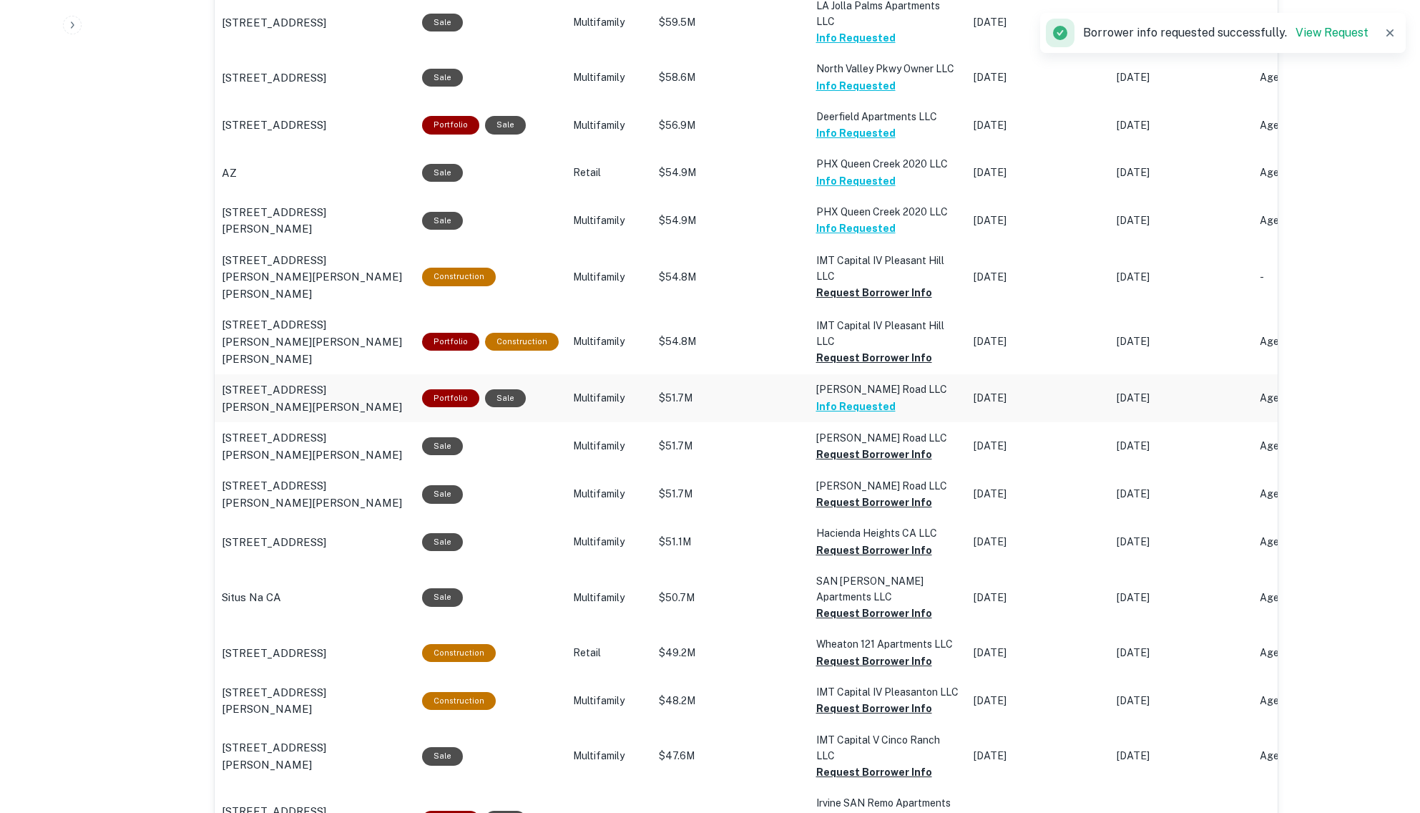
scroll to position [973, 0]
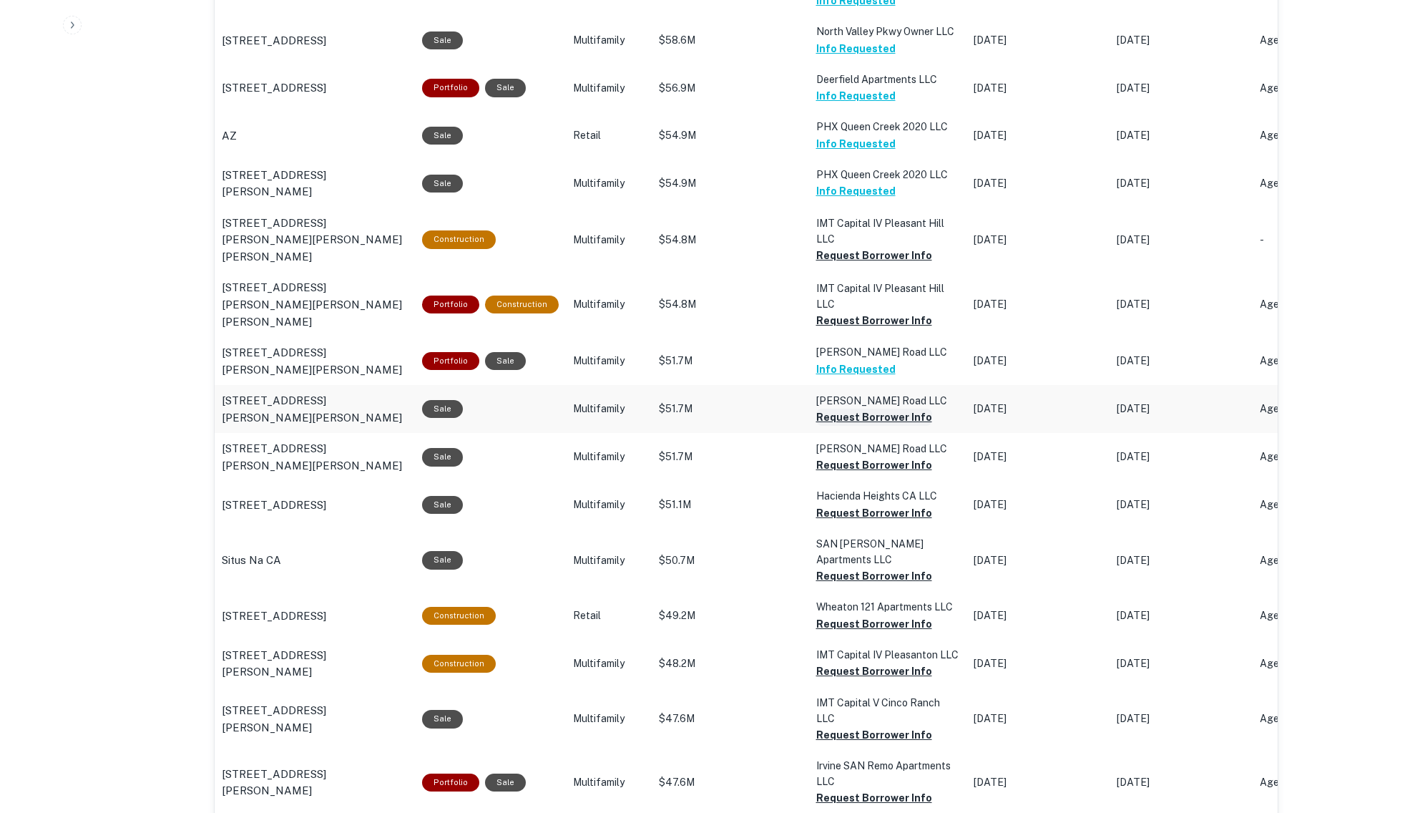
click at [879, 264] on button "Request Borrower Info" at bounding box center [874, 255] width 116 height 17
click at [863, 264] on button "Request Borrower Info" at bounding box center [874, 255] width 116 height 17
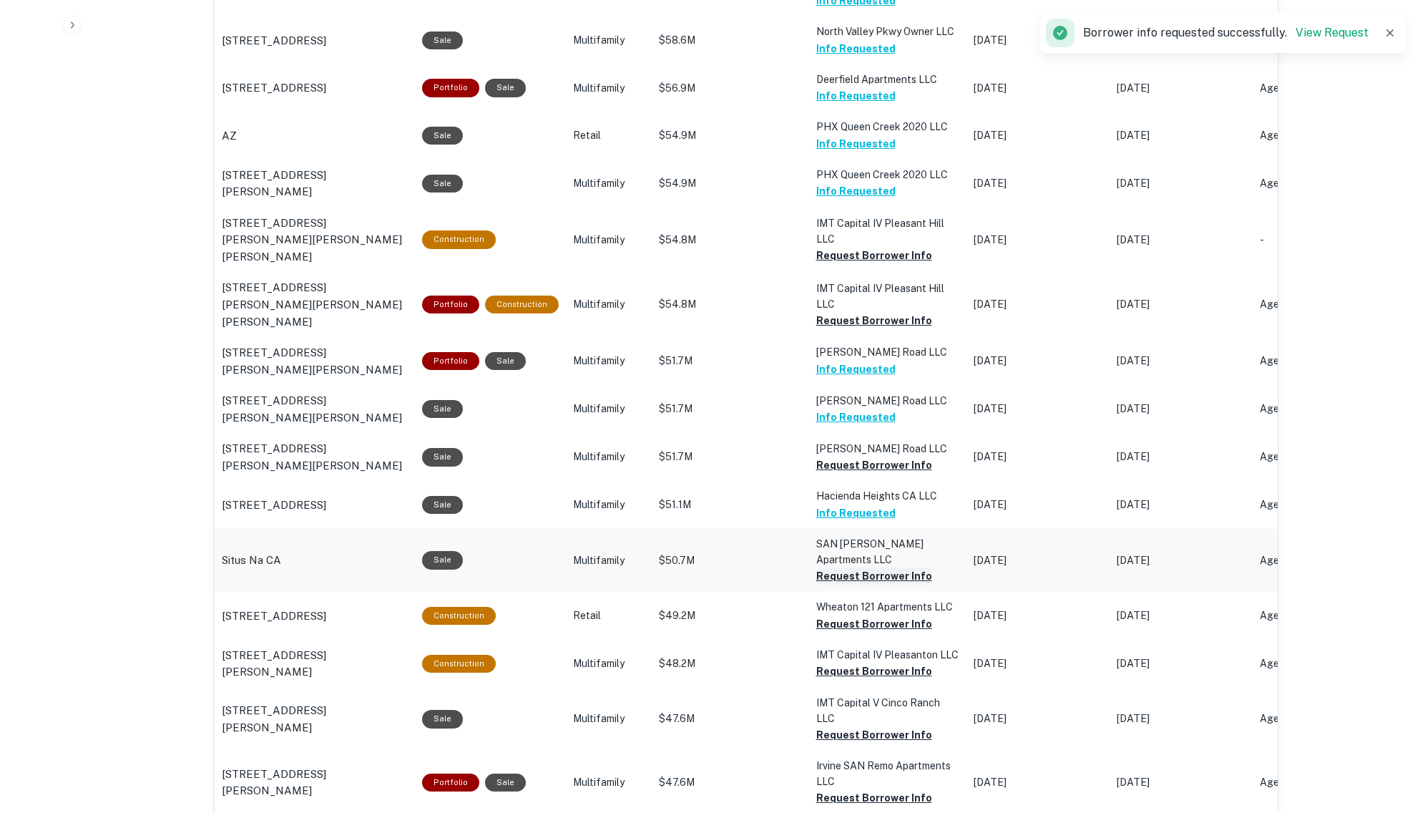
click at [871, 264] on button "Request Borrower Info" at bounding box center [874, 255] width 116 height 17
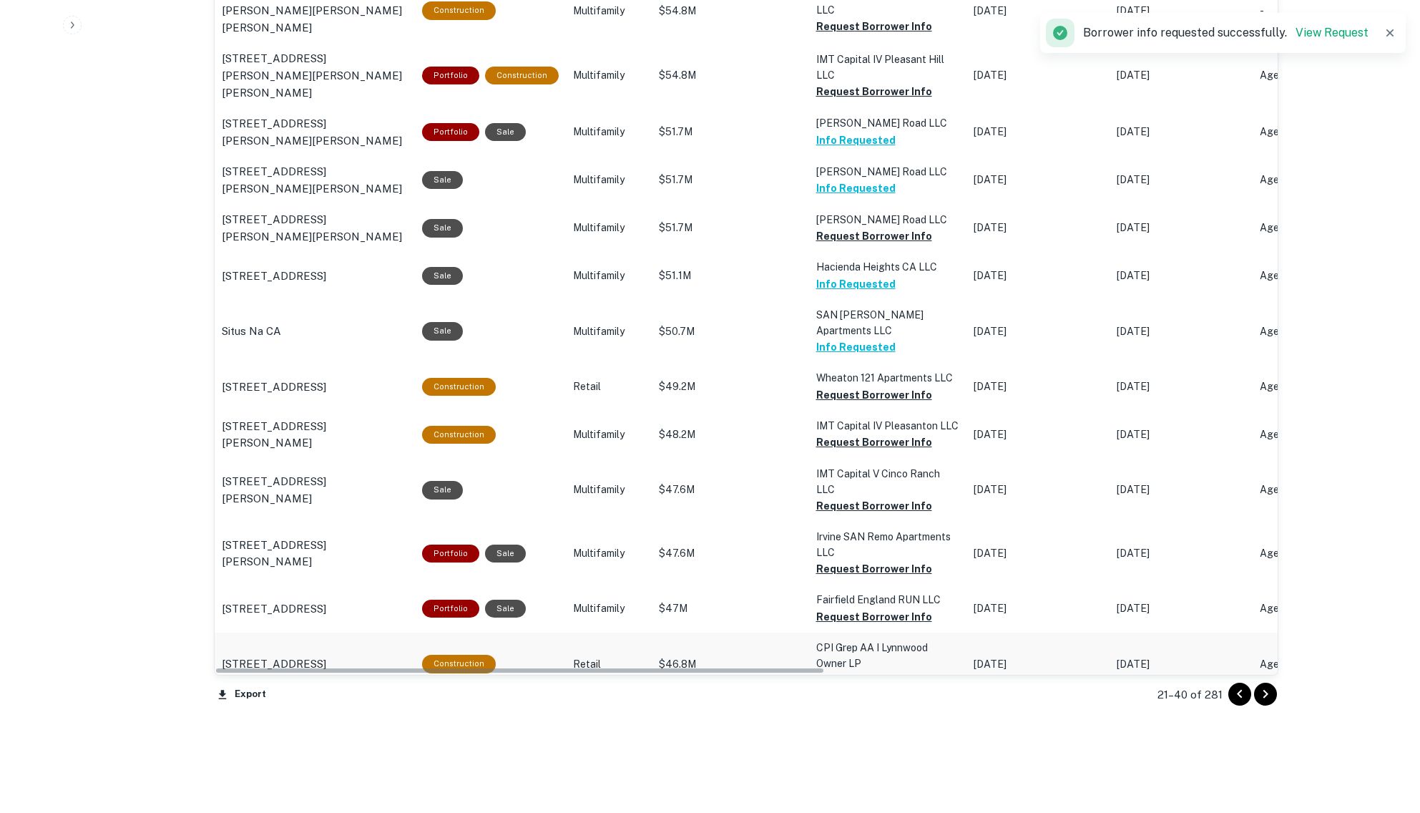
scroll to position [1241, 0]
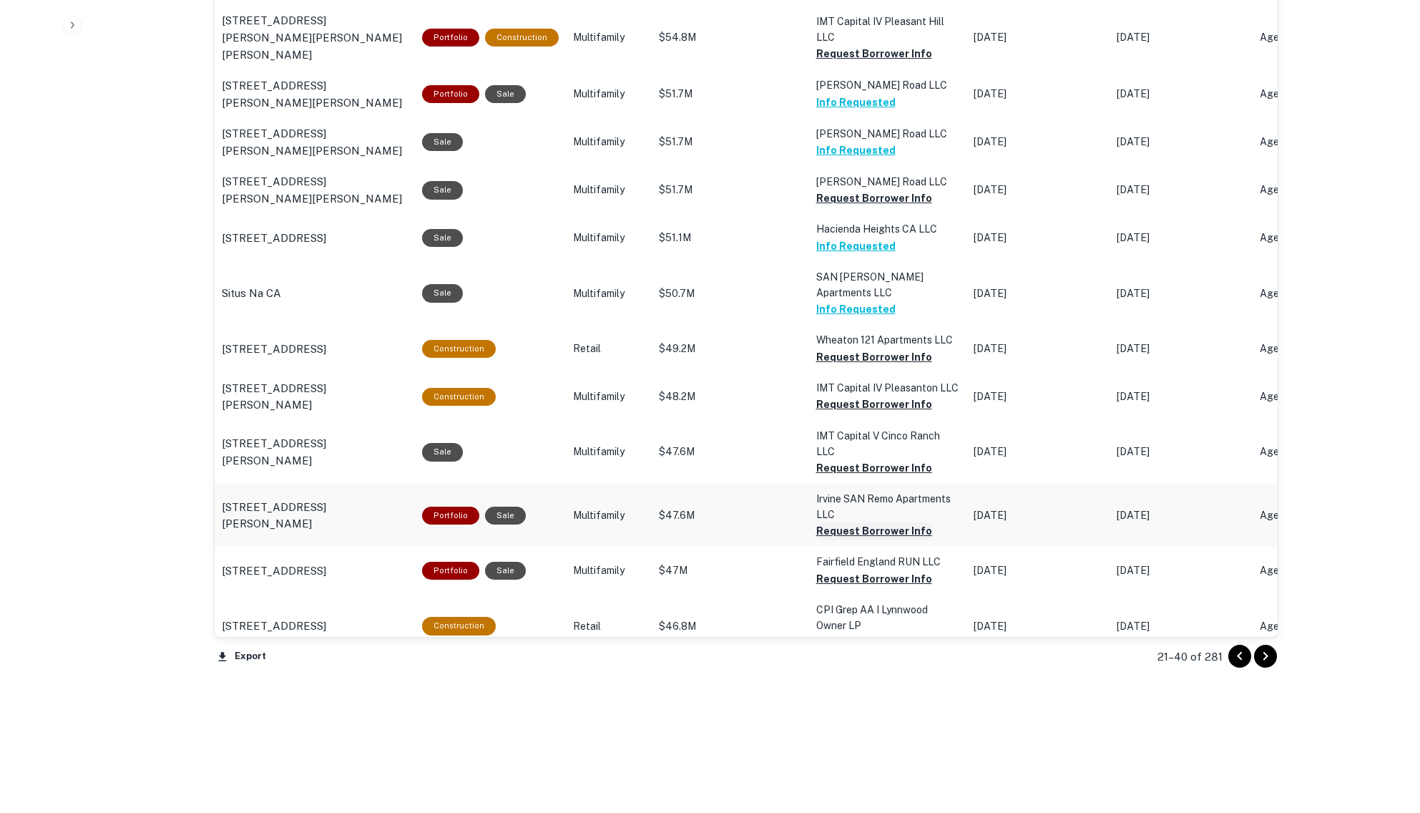
click at [1265, 658] on icon "Go to next page" at bounding box center [1265, 656] width 5 height 9
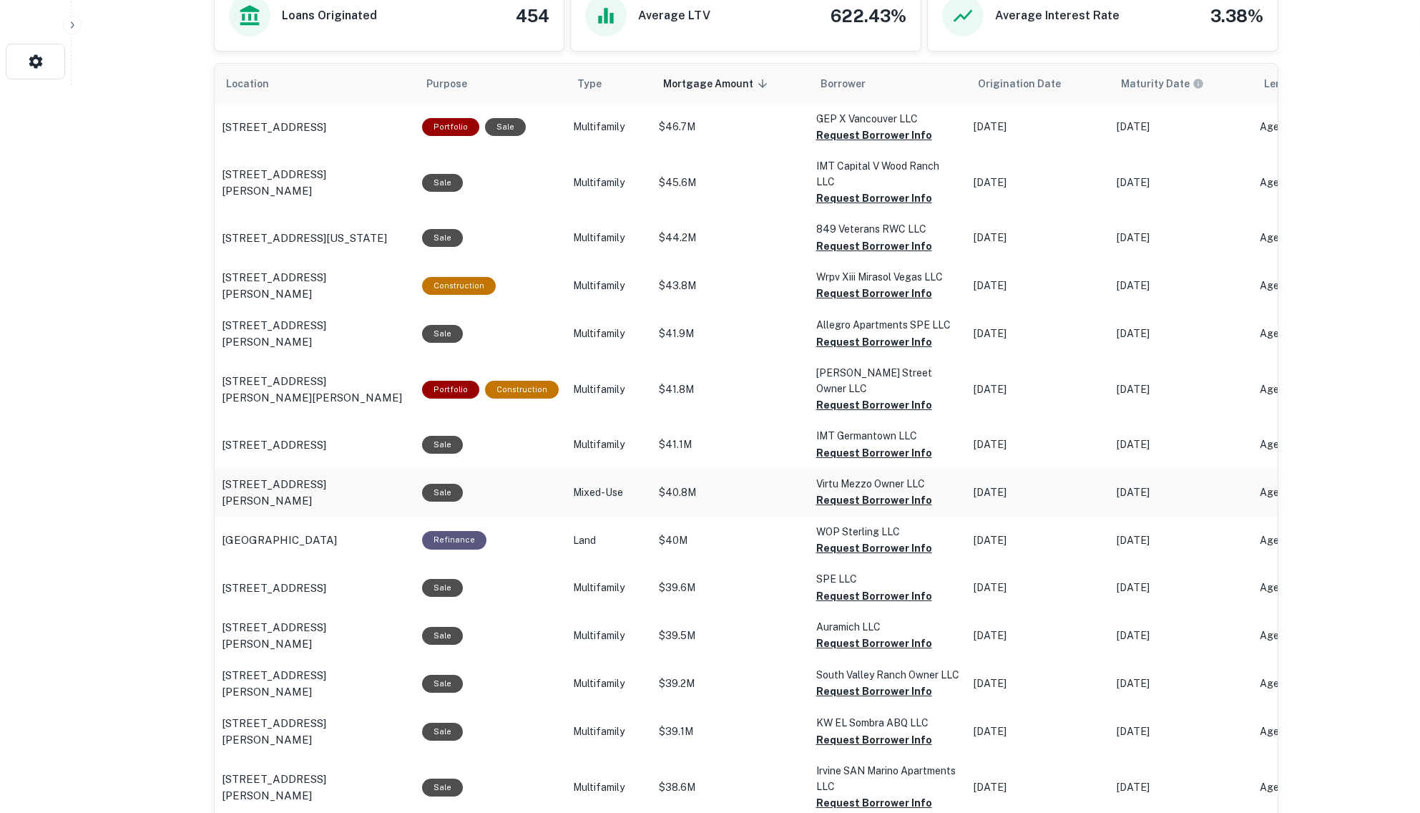
scroll to position [705, 0]
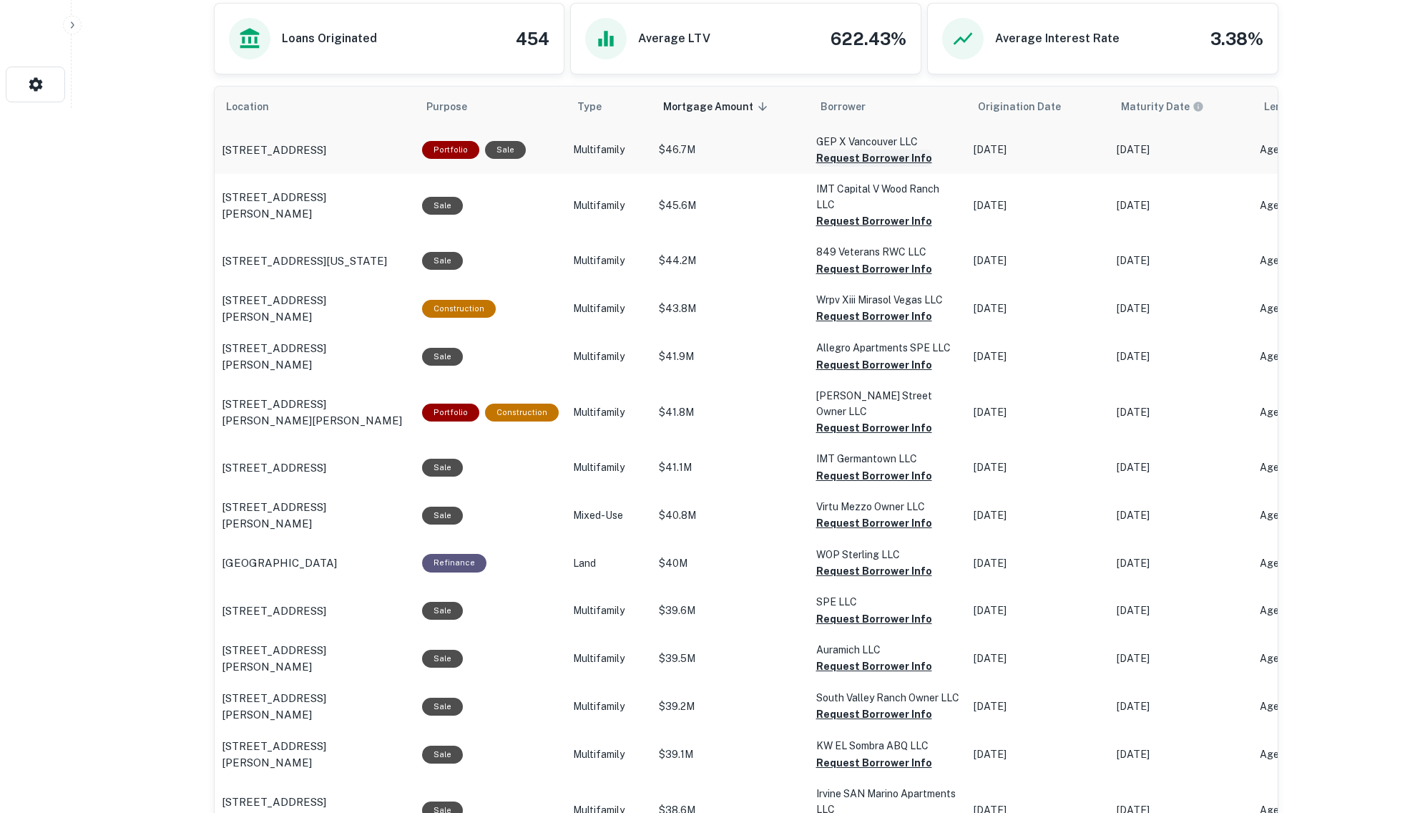
click at [889, 158] on button "Request Borrower Info" at bounding box center [874, 158] width 116 height 17
click at [866, 167] on button "Request Borrower Info" at bounding box center [874, 158] width 116 height 17
click at [862, 167] on button "Request Borrower Info" at bounding box center [874, 158] width 116 height 17
click at [860, 167] on button "Request Borrower Info" at bounding box center [874, 158] width 116 height 17
